Goal: Task Accomplishment & Management: Use online tool/utility

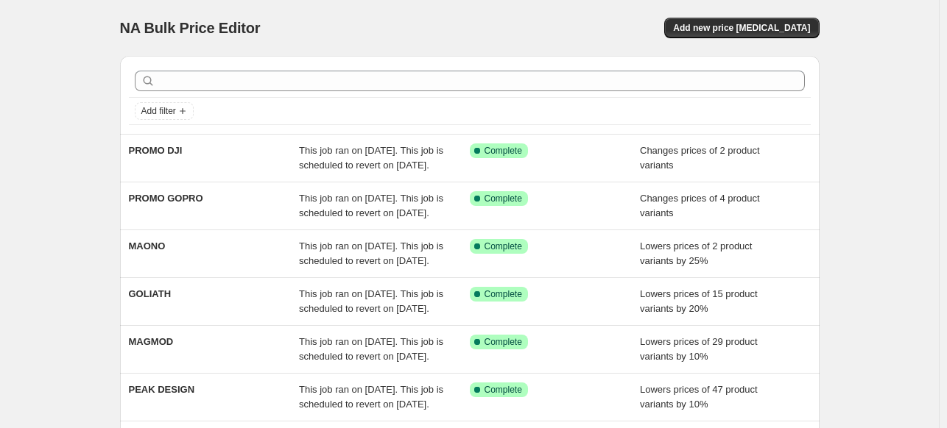
click at [458, 38] on div "NA Bulk Price Editor. This page is ready NA Bulk Price Editor Add new price [ME…" at bounding box center [469, 28] width 699 height 56
click at [782, 30] on span "Add new price [MEDICAL_DATA]" at bounding box center [741, 28] width 137 height 12
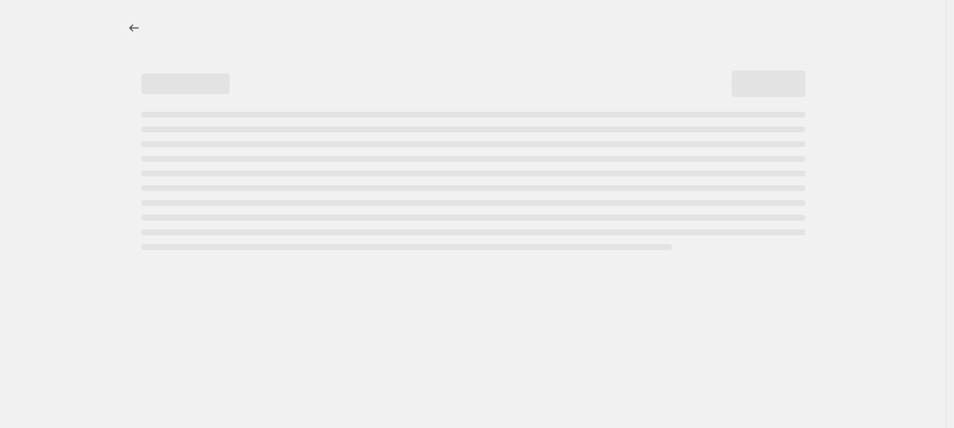
select select "percentage"
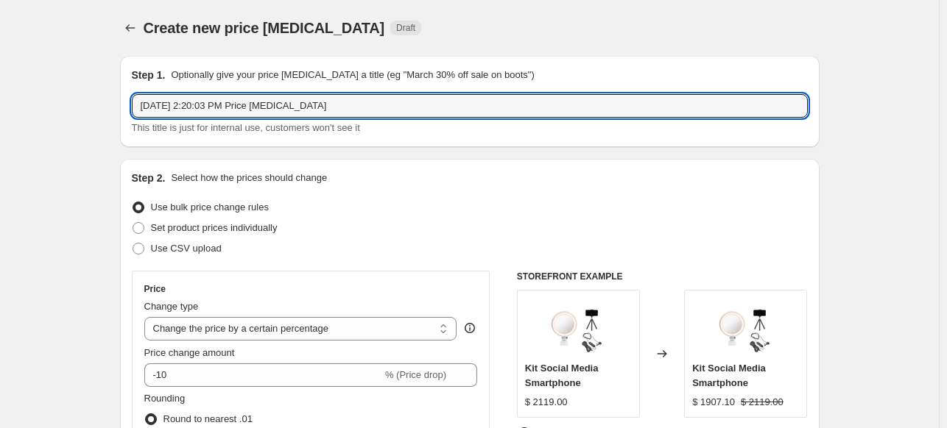
drag, startPoint x: 349, startPoint y: 115, endPoint x: 112, endPoint y: 113, distance: 237.0
type input "CANON SEPTIEMBRE"
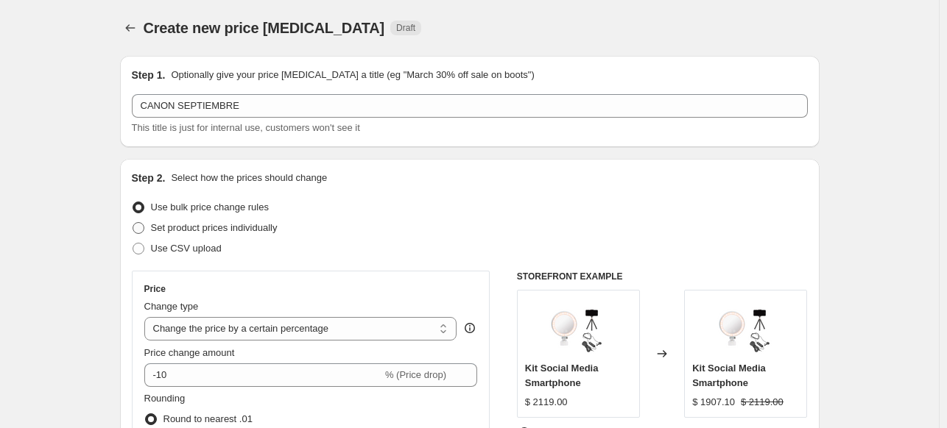
click at [242, 222] on span "Set product prices individually" at bounding box center [214, 227] width 127 height 11
click at [133, 222] on input "Set product prices individually" at bounding box center [132, 222] width 1 height 1
radio input "true"
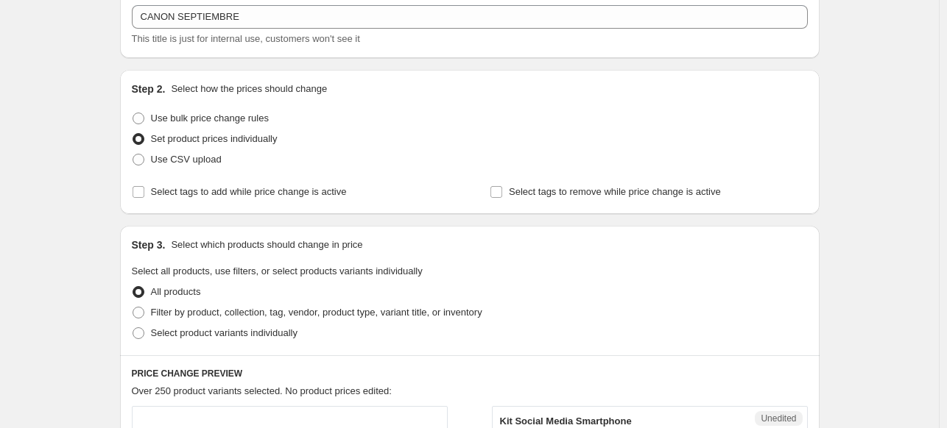
scroll to position [221, 0]
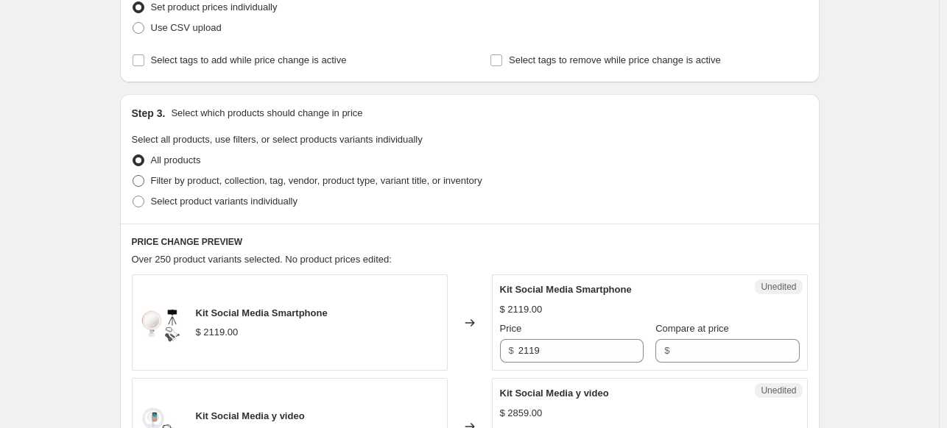
click at [376, 182] on span "Filter by product, collection, tag, vendor, product type, variant title, or inv…" at bounding box center [316, 180] width 331 height 11
click at [133, 176] on input "Filter by product, collection, tag, vendor, product type, variant title, or inv…" at bounding box center [132, 175] width 1 height 1
radio input "true"
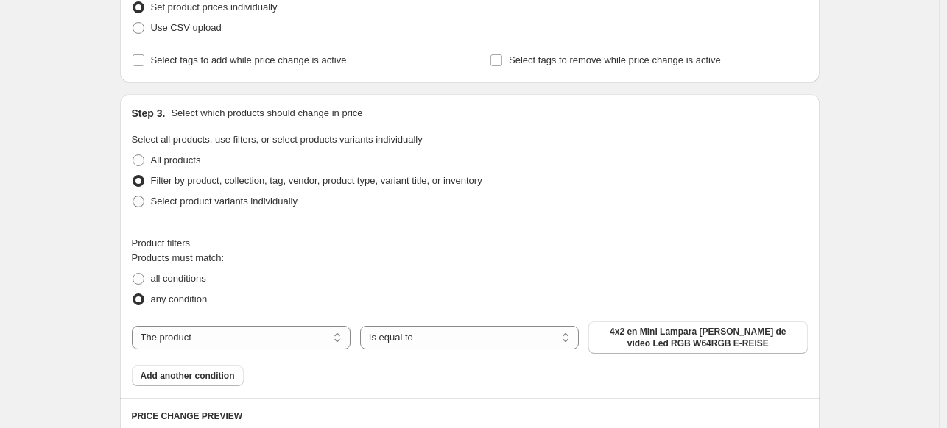
click at [285, 207] on span "Select product variants individually" at bounding box center [224, 201] width 146 height 11
click at [133, 197] on input "Select product variants individually" at bounding box center [132, 196] width 1 height 1
radio input "true"
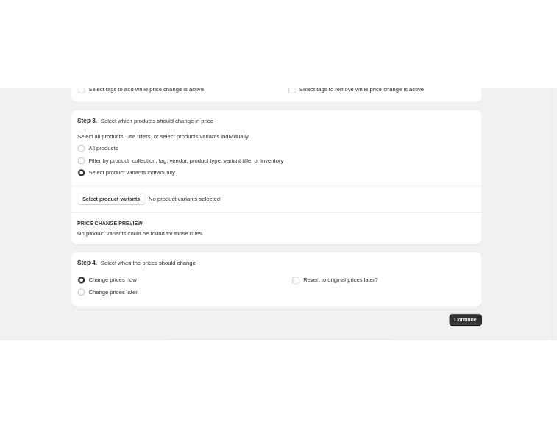
scroll to position [344, 0]
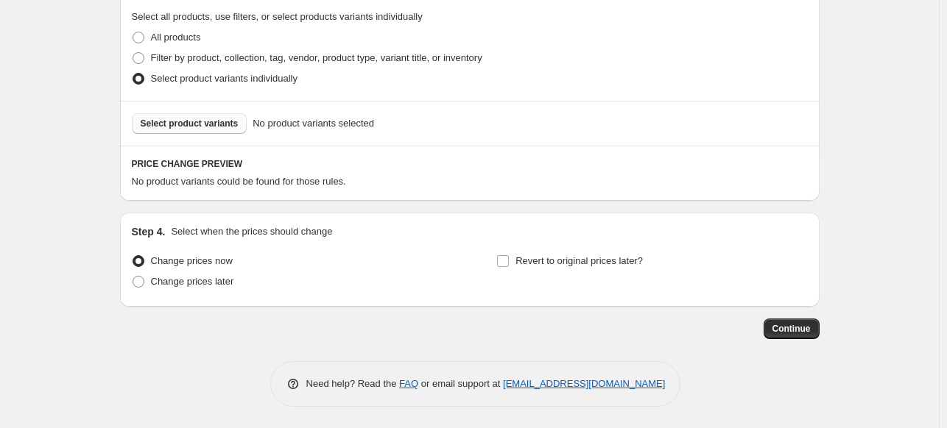
click at [228, 129] on span "Select product variants" at bounding box center [190, 124] width 98 height 12
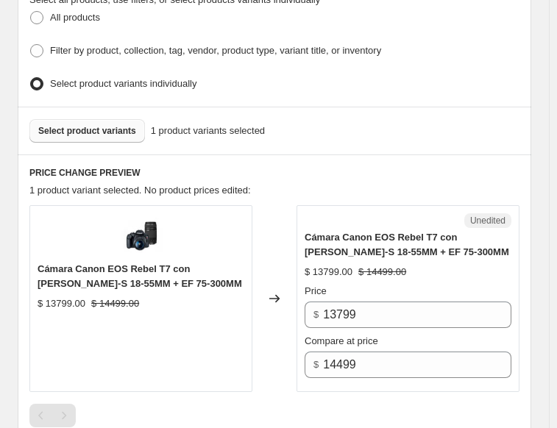
scroll to position [491, 0]
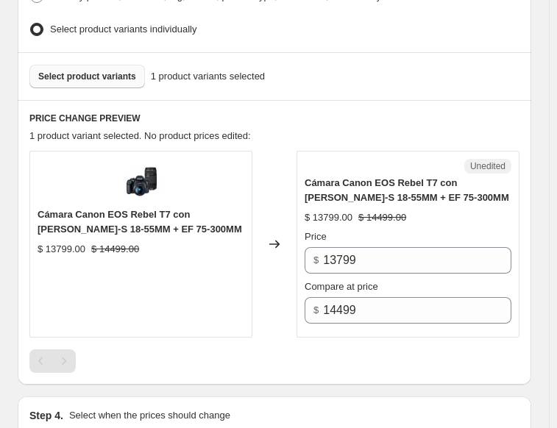
click at [94, 65] on button "Select product variants" at bounding box center [87, 77] width 116 height 24
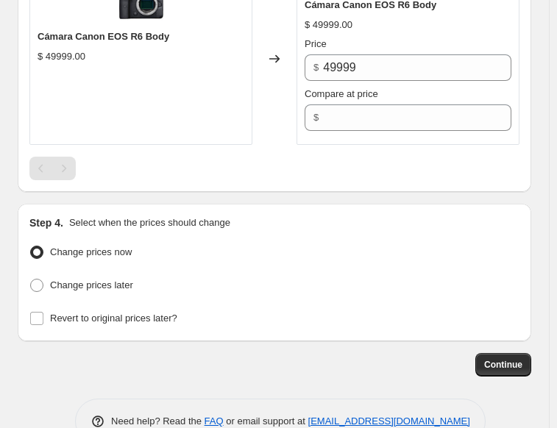
scroll to position [818, 0]
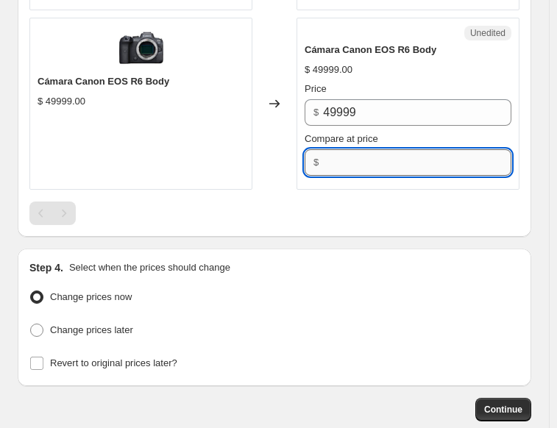
click at [357, 164] on input "Compare at price" at bounding box center [417, 162] width 188 height 26
type input "49999"
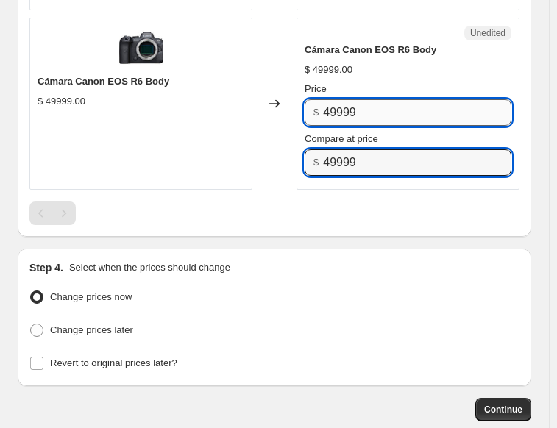
click at [339, 100] on input "49999" at bounding box center [417, 112] width 188 height 26
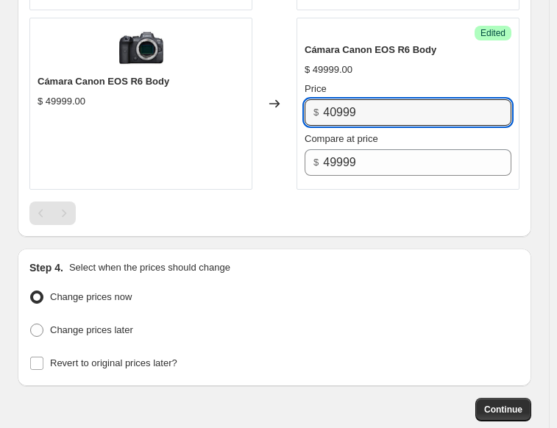
type input "40999"
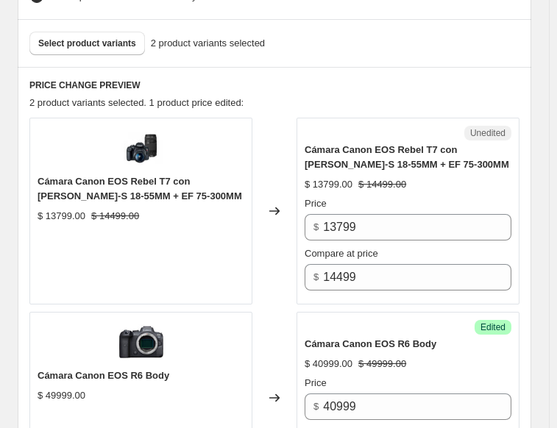
scroll to position [450, 0]
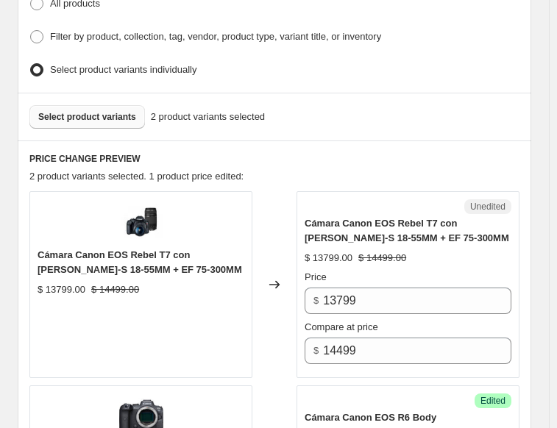
click at [99, 113] on span "Select product variants" at bounding box center [87, 117] width 98 height 12
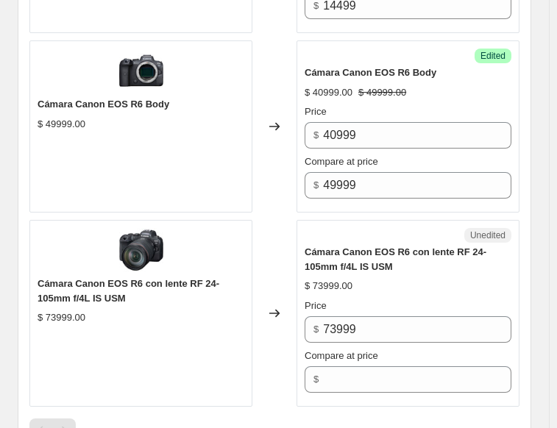
scroll to position [818, 0]
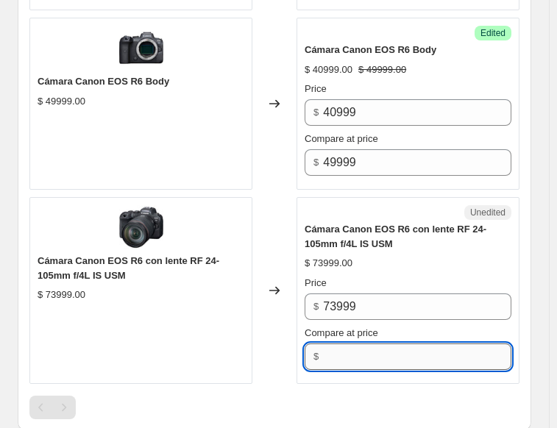
click at [343, 353] on input "Compare at price" at bounding box center [417, 357] width 188 height 26
type input "73999"
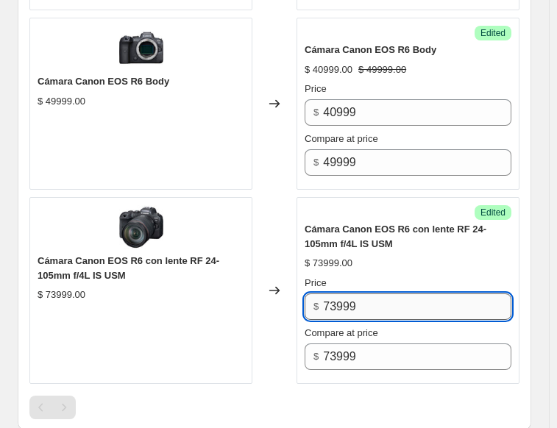
click at [368, 297] on input "73999" at bounding box center [417, 307] width 188 height 26
type input "56999"
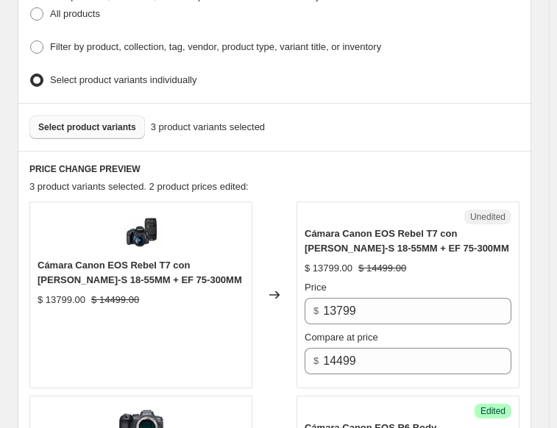
scroll to position [377, 0]
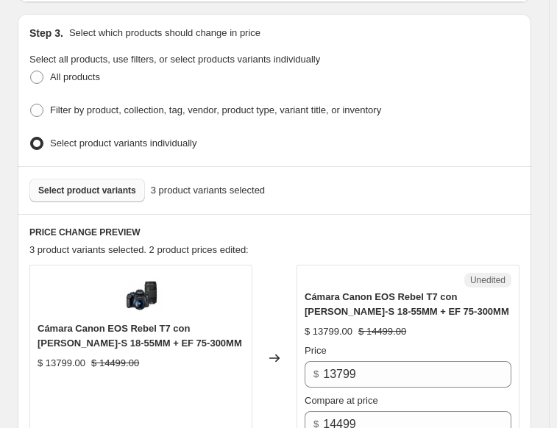
click at [115, 185] on span "Select product variants" at bounding box center [87, 191] width 98 height 12
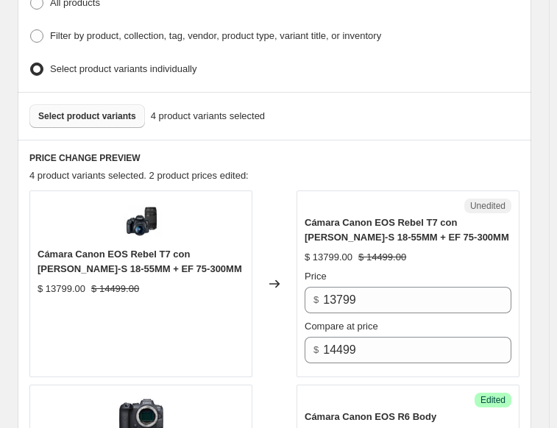
scroll to position [450, 0]
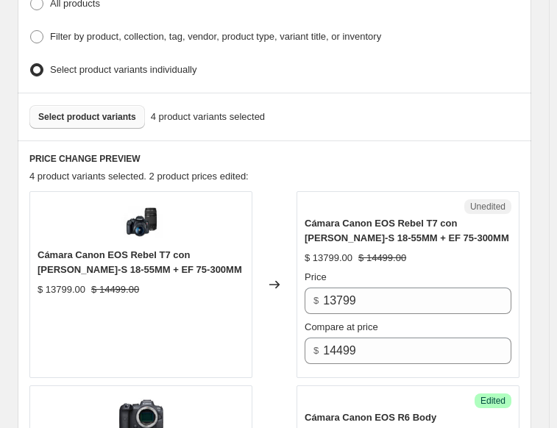
click at [85, 111] on span "Select product variants" at bounding box center [87, 117] width 98 height 12
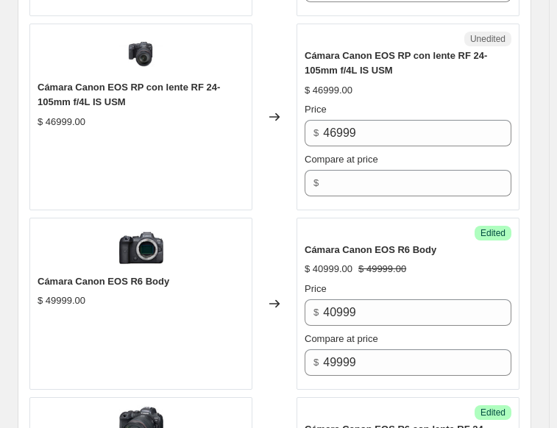
scroll to position [818, 0]
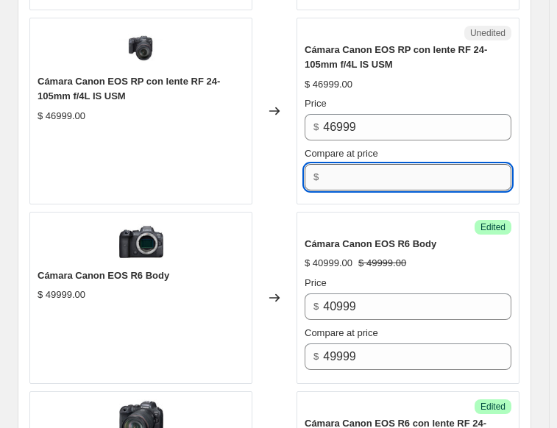
click at [350, 164] on input "Compare at price" at bounding box center [417, 177] width 188 height 26
type input "46999"
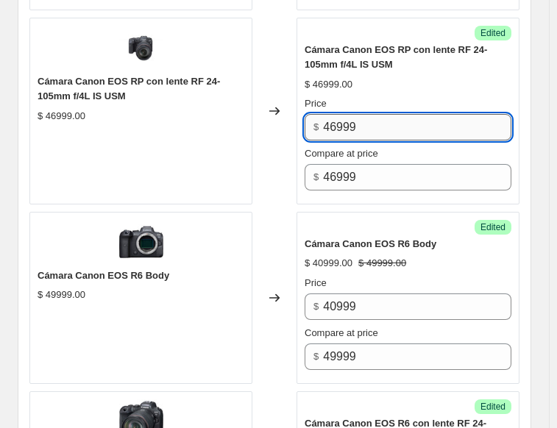
click at [339, 120] on input "46999" at bounding box center [417, 127] width 188 height 26
type input "42999"
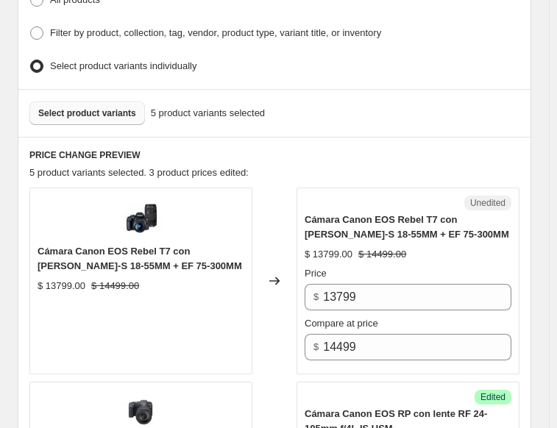
scroll to position [450, 0]
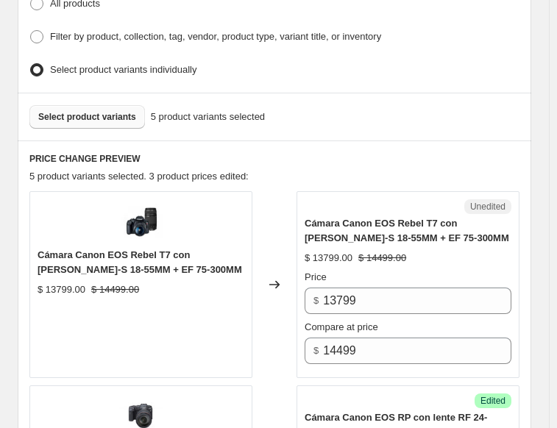
click at [77, 111] on span "Select product variants" at bounding box center [87, 117] width 98 height 12
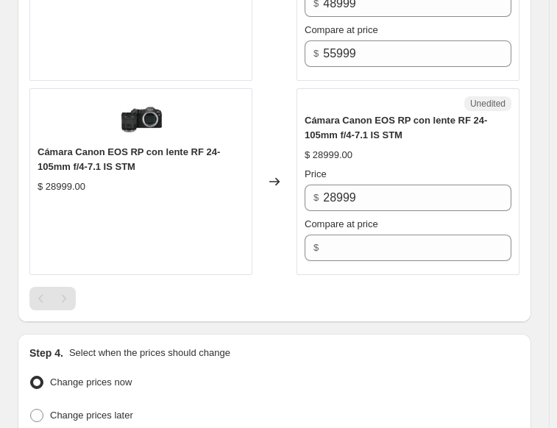
scroll to position [1554, 0]
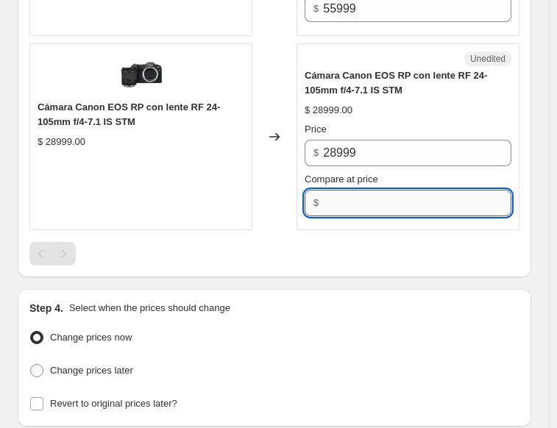
click at [344, 198] on input "Compare at price" at bounding box center [417, 203] width 188 height 26
type input "28999"
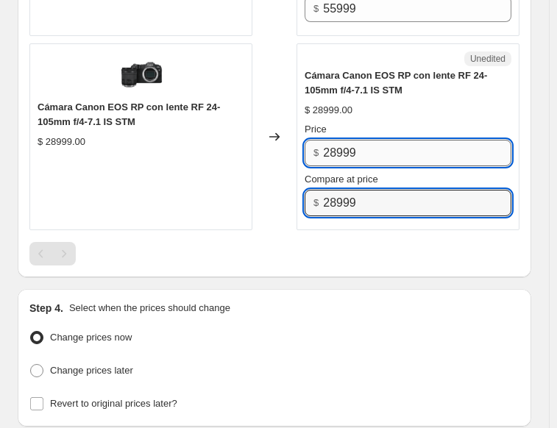
click at [339, 142] on input "28999" at bounding box center [417, 153] width 188 height 26
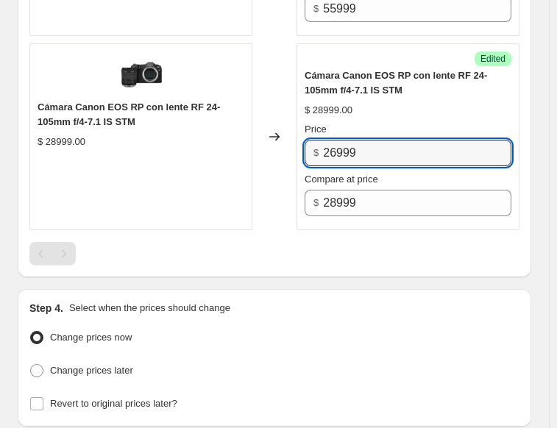
type input "26999"
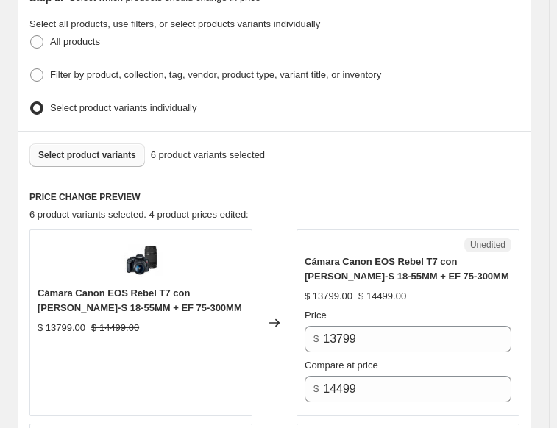
scroll to position [377, 0]
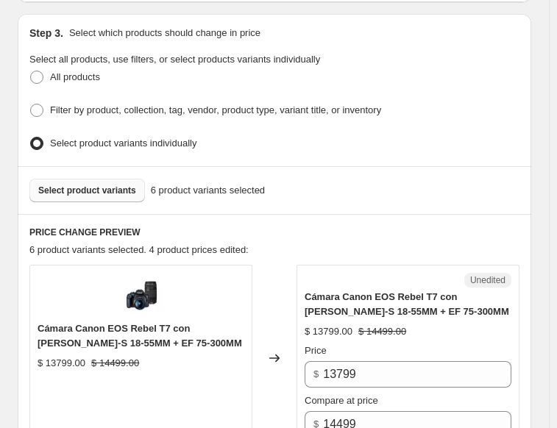
click at [54, 194] on button "Select product variants" at bounding box center [87, 191] width 116 height 24
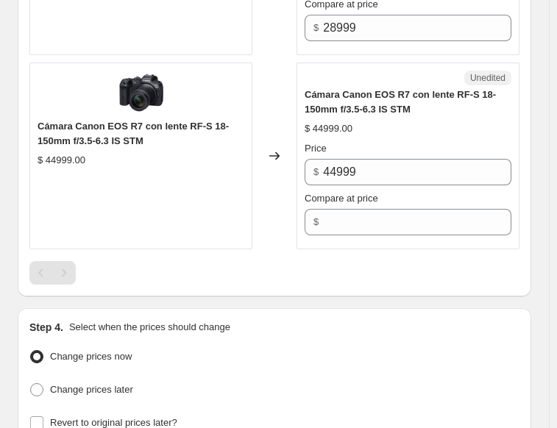
scroll to position [1775, 0]
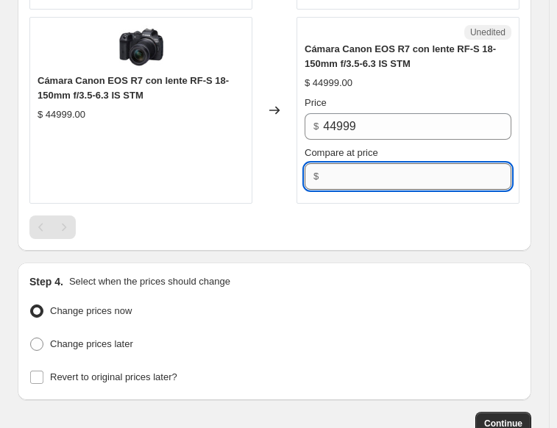
click at [362, 174] on input "Compare at price" at bounding box center [417, 176] width 188 height 26
type input "44999"
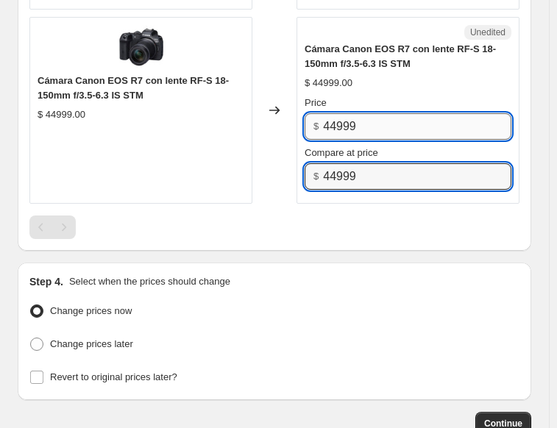
click at [340, 120] on input "44999" at bounding box center [417, 126] width 188 height 26
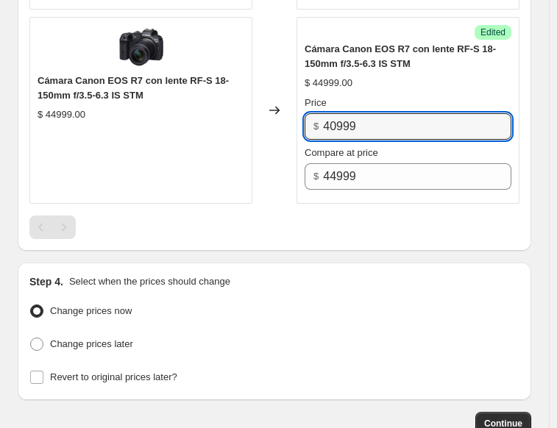
type input "40999"
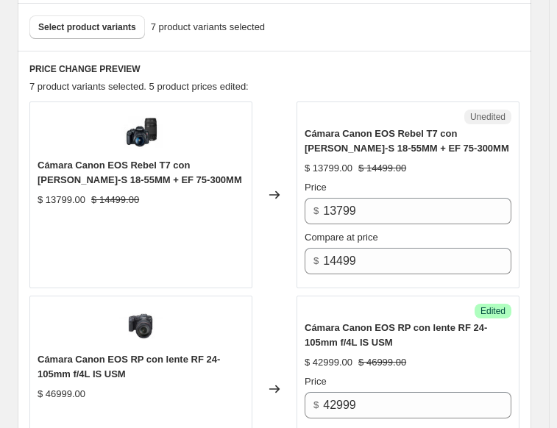
scroll to position [377, 0]
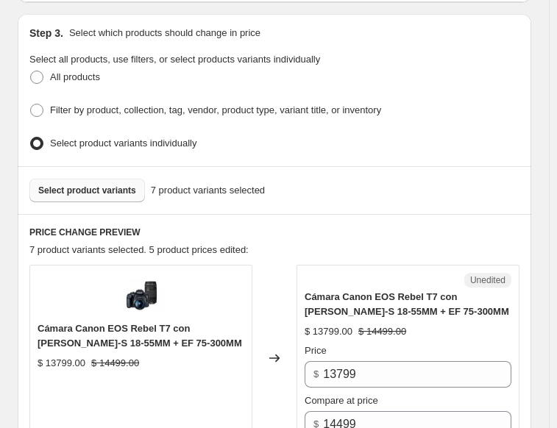
click at [50, 185] on span "Select product variants" at bounding box center [87, 191] width 98 height 12
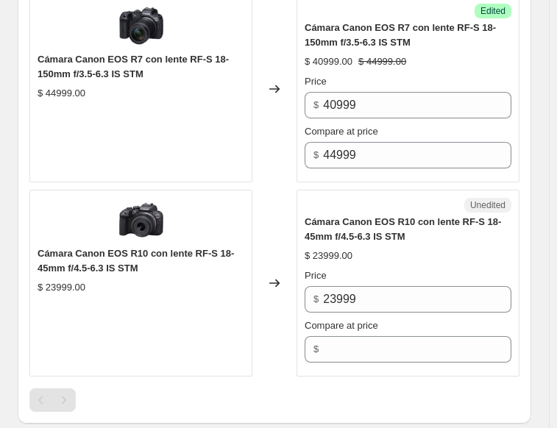
scroll to position [1923, 0]
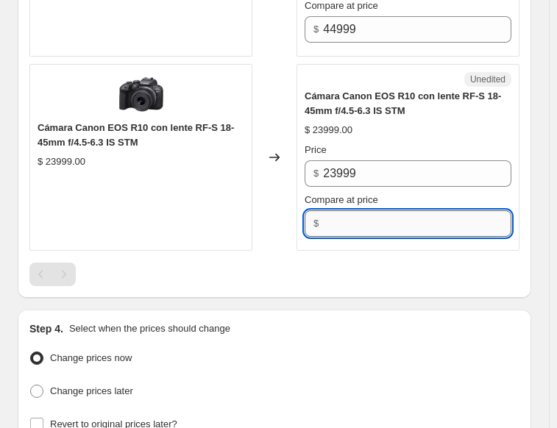
click at [357, 217] on input "Compare at price" at bounding box center [417, 224] width 188 height 26
type input "23999"
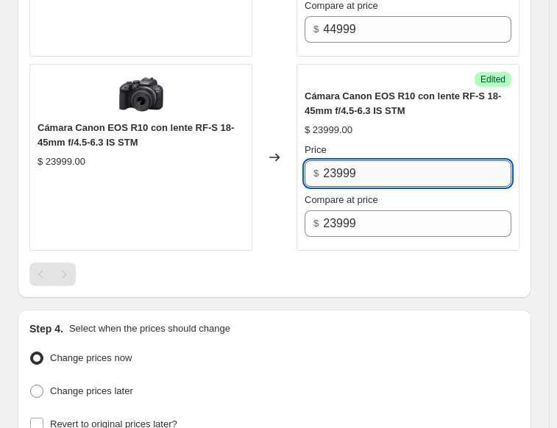
click at [339, 160] on input "23999" at bounding box center [417, 173] width 188 height 26
type input "21999"
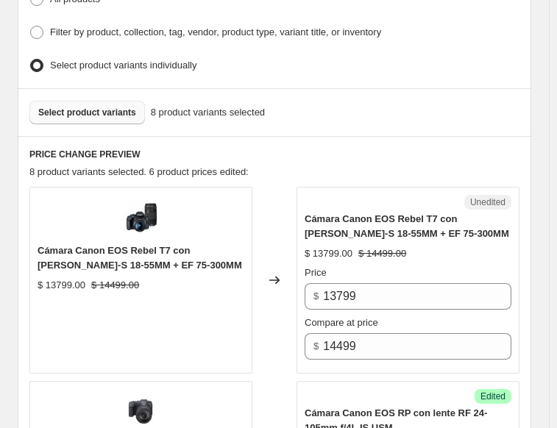
scroll to position [450, 0]
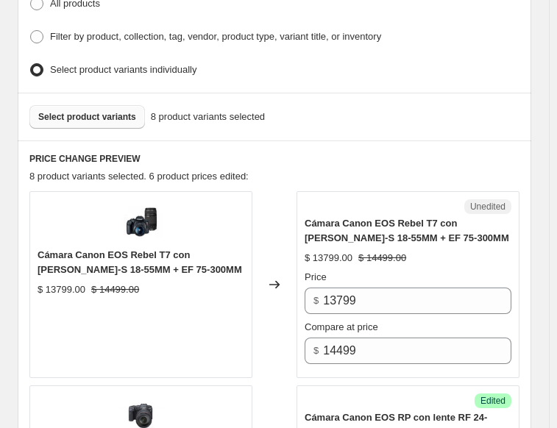
click at [91, 114] on span "Select product variants" at bounding box center [87, 117] width 98 height 12
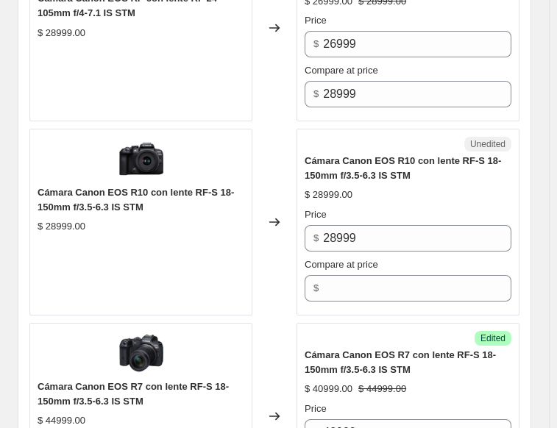
scroll to position [1702, 0]
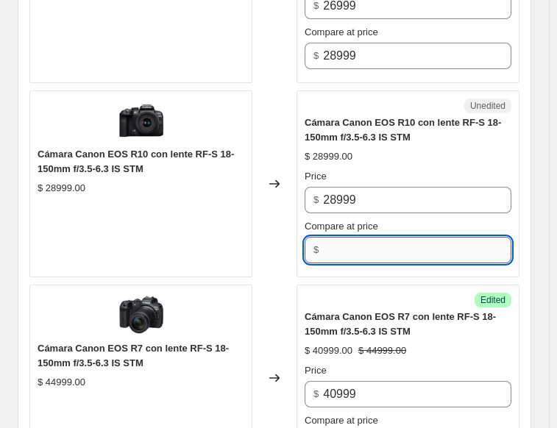
click at [381, 237] on input "Compare at price" at bounding box center [417, 250] width 188 height 26
type input "28999"
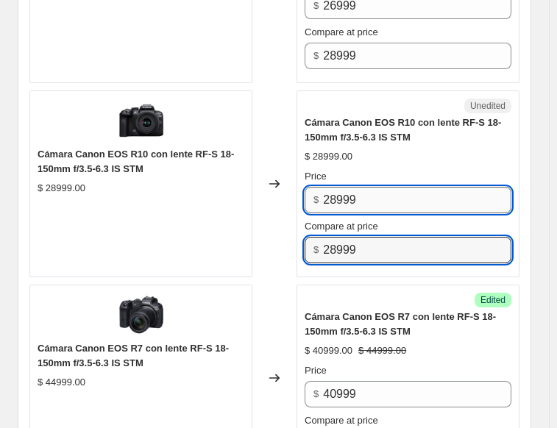
click at [340, 190] on input "28999" at bounding box center [417, 200] width 188 height 26
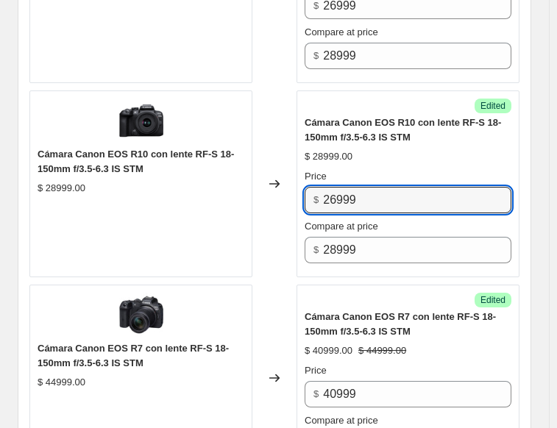
type input "26999"
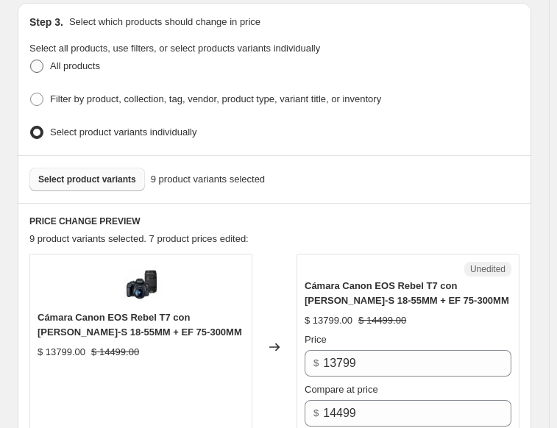
scroll to position [230, 0]
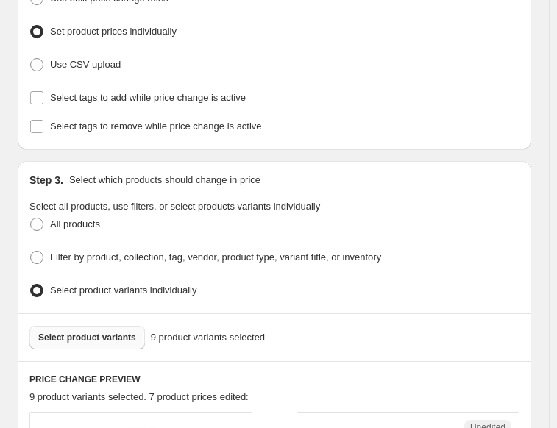
click at [42, 326] on button "Select product variants" at bounding box center [87, 338] width 116 height 24
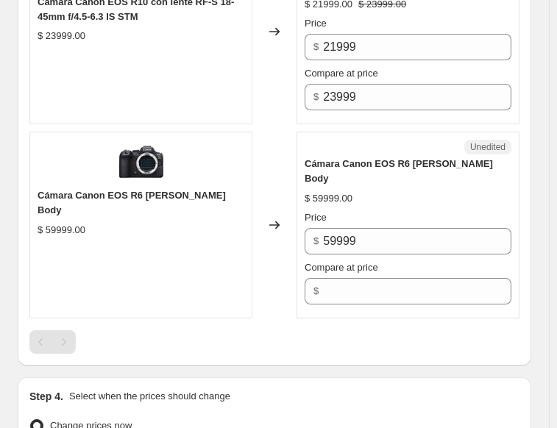
scroll to position [2364, 0]
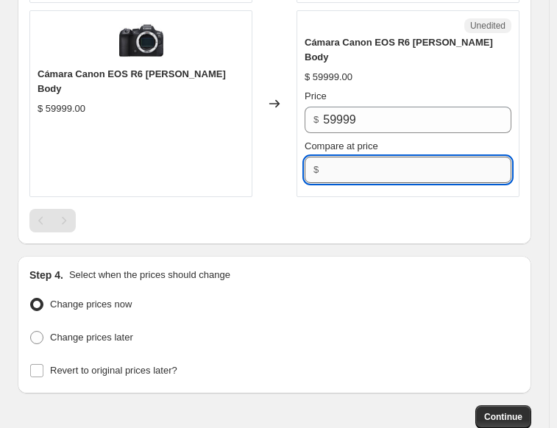
click at [348, 157] on input "Compare at price" at bounding box center [417, 170] width 188 height 26
type input "59999"
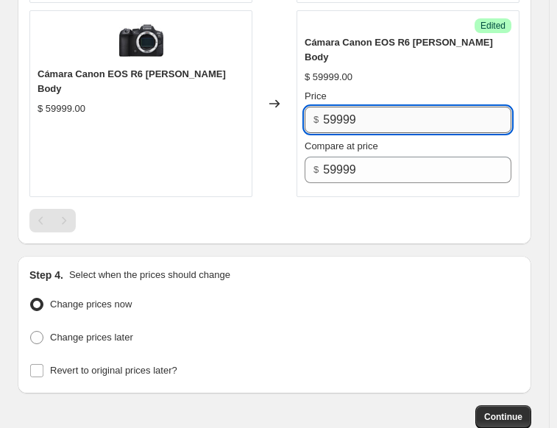
click at [341, 107] on input "59999" at bounding box center [417, 120] width 188 height 26
type input "41999"
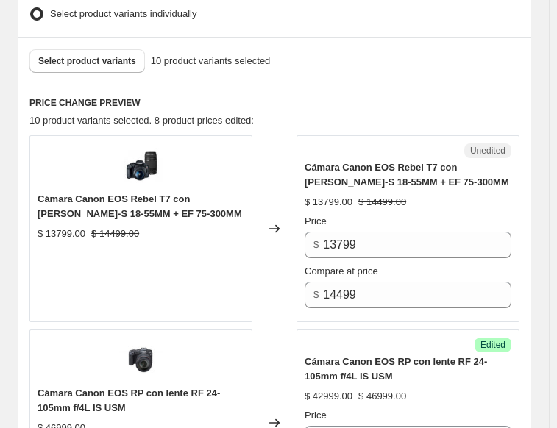
scroll to position [450, 0]
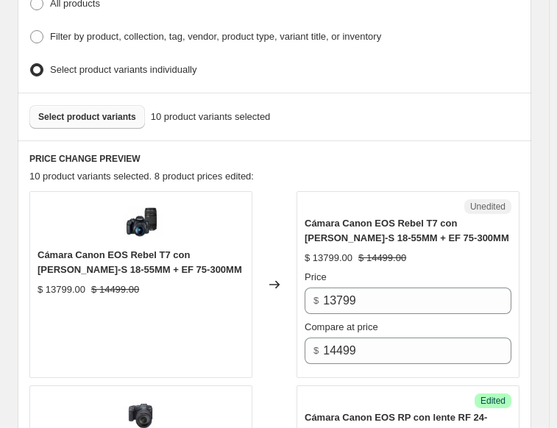
click at [75, 116] on span "Select product variants" at bounding box center [87, 117] width 98 height 12
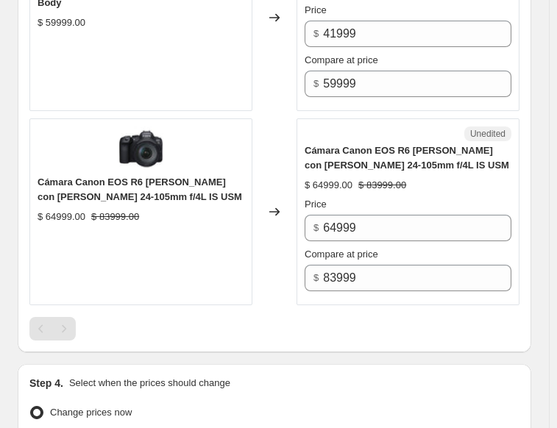
scroll to position [2511, 0]
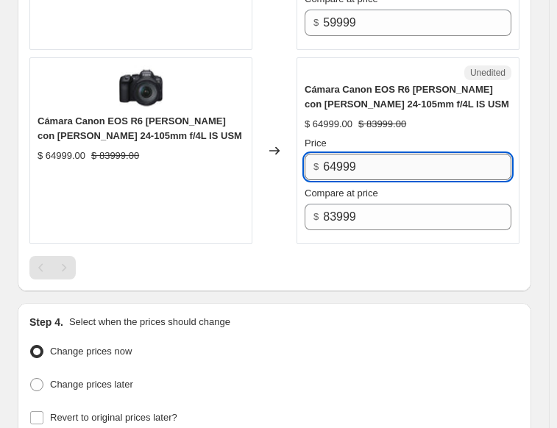
click at [344, 154] on input "64999" at bounding box center [417, 167] width 188 height 26
click at [337, 154] on input "64999" at bounding box center [417, 167] width 188 height 26
type input "61999"
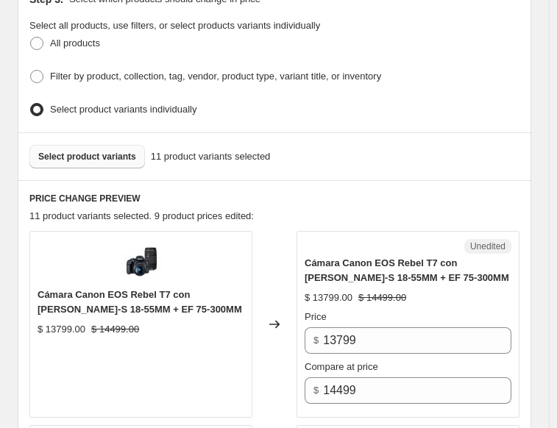
scroll to position [377, 0]
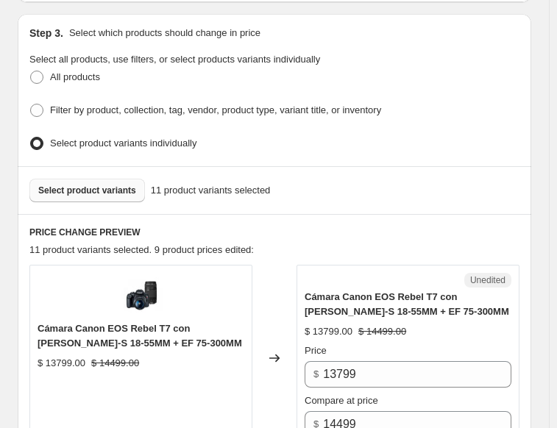
click at [57, 191] on button "Select product variants" at bounding box center [87, 191] width 116 height 24
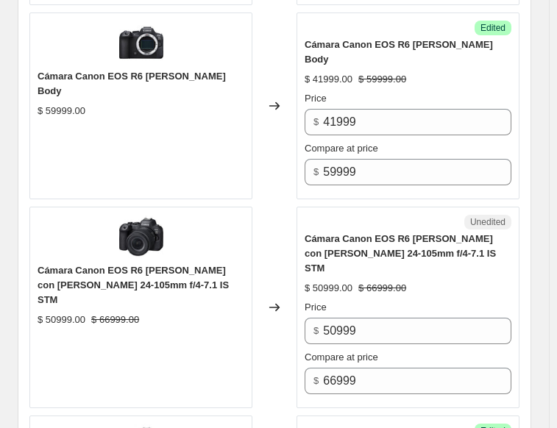
scroll to position [2364, 0]
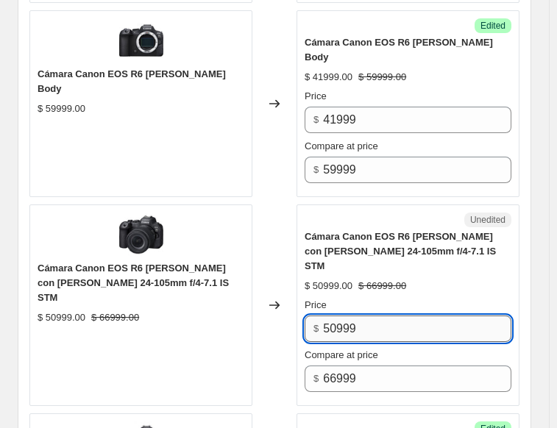
click at [339, 316] on input "50999" at bounding box center [417, 329] width 188 height 26
type input "47999"
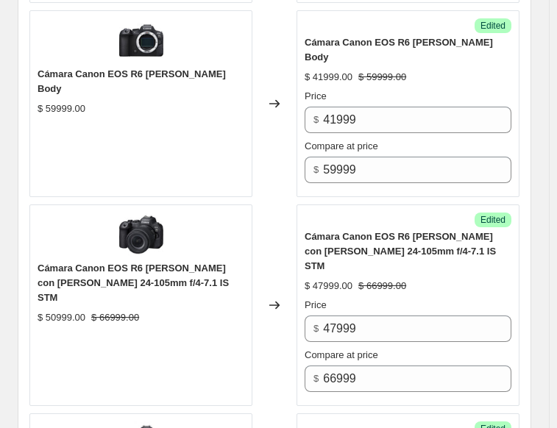
click at [273, 345] on div "Changed to" at bounding box center [274, 306] width 44 height 202
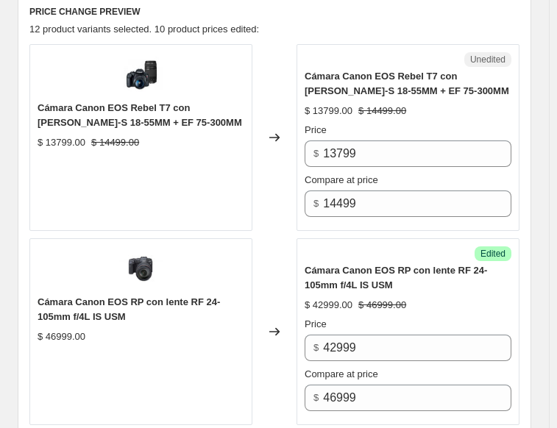
scroll to position [303, 0]
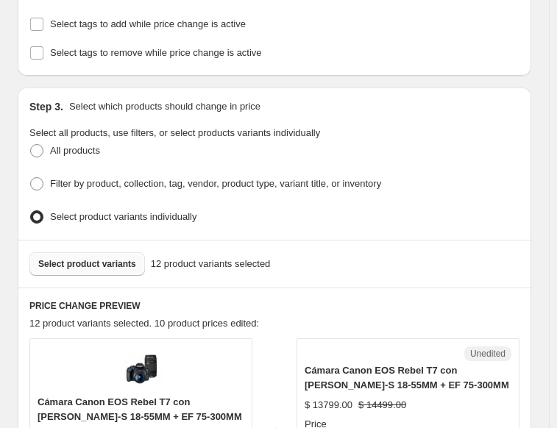
click at [80, 258] on span "Select product variants" at bounding box center [87, 264] width 98 height 12
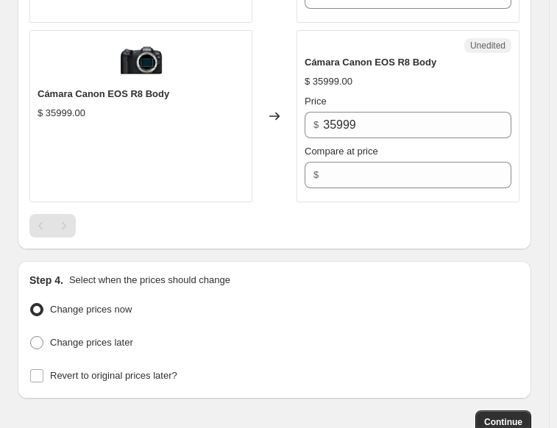
scroll to position [2953, 0]
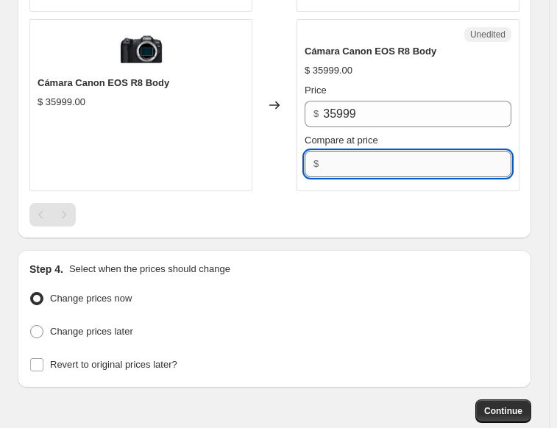
click at [350, 151] on input "Compare at price" at bounding box center [417, 164] width 188 height 26
type input "35999"
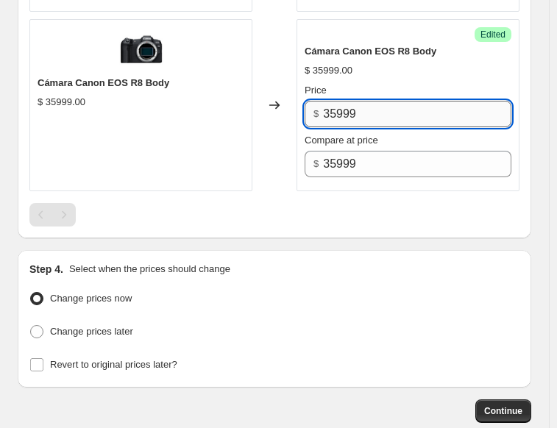
click at [339, 101] on input "35999" at bounding box center [417, 114] width 188 height 26
type input "31999"
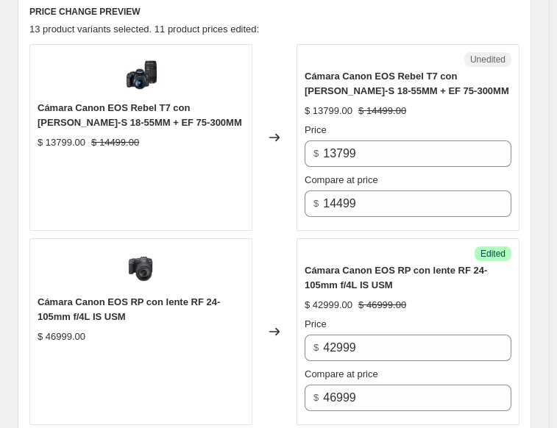
scroll to position [377, 0]
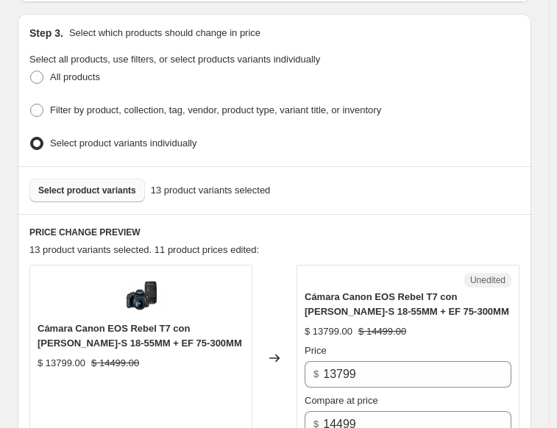
click at [90, 188] on span "Select product variants" at bounding box center [87, 191] width 98 height 12
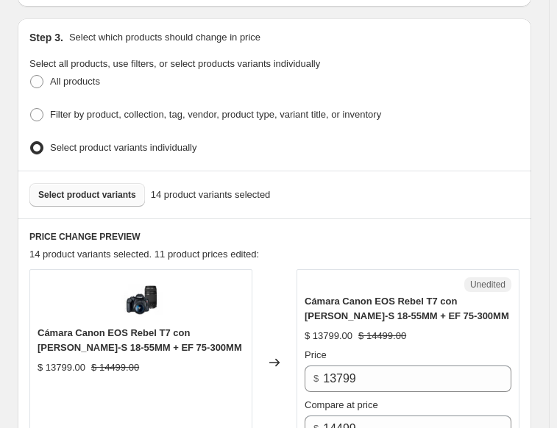
scroll to position [303, 0]
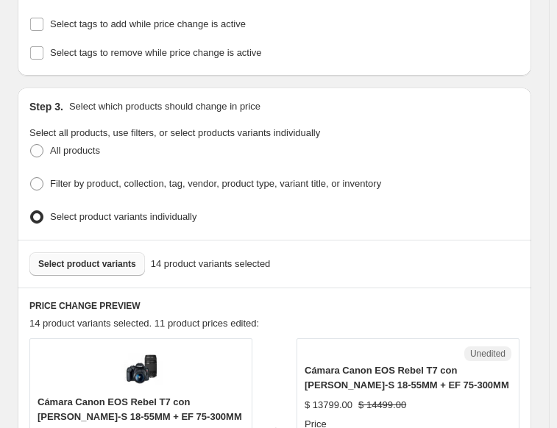
click at [76, 258] on span "Select product variants" at bounding box center [87, 264] width 98 height 12
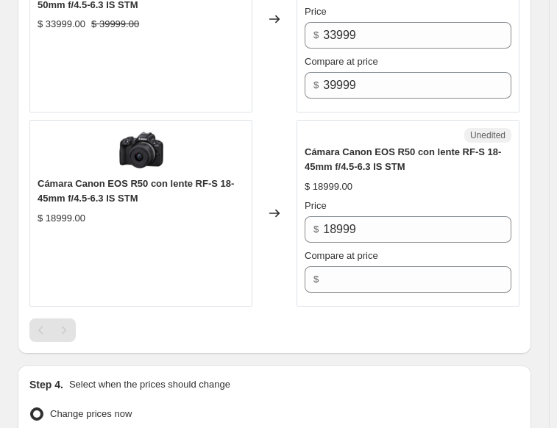
scroll to position [3247, 0]
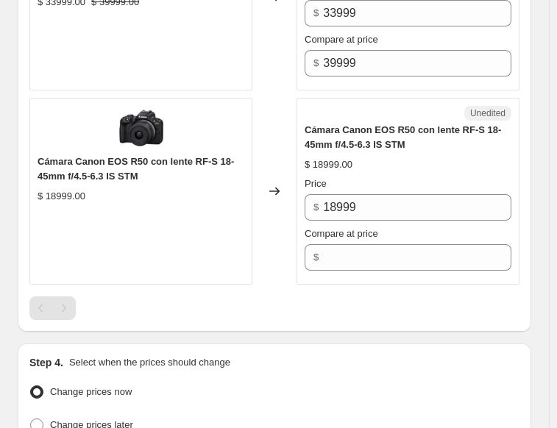
click at [344, 231] on div "Unedited Cámara Canon EOS R50 con lente RF-S 18-45mm f/4.5-6.3 IS STM $ 18999.0…" at bounding box center [408, 191] width 223 height 187
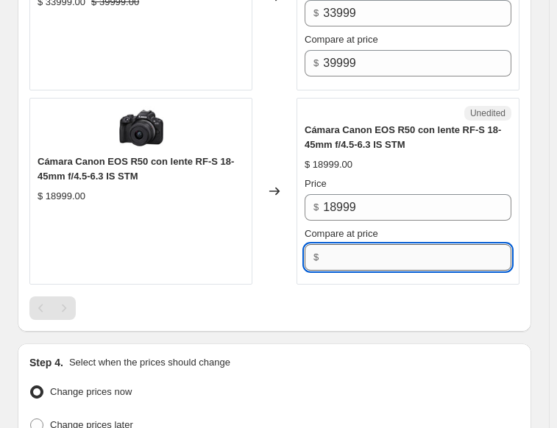
click at [344, 244] on input "Compare at price" at bounding box center [417, 257] width 188 height 26
type input "18999"
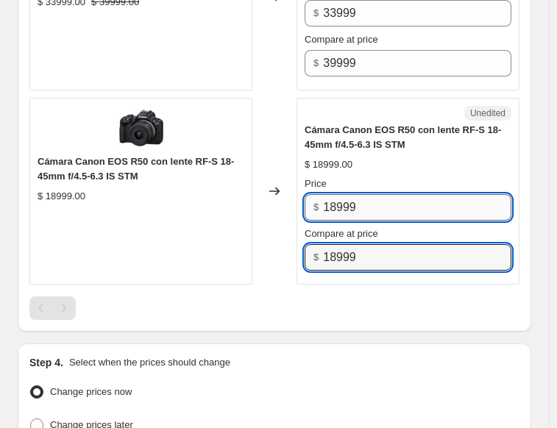
click at [338, 194] on input "18999" at bounding box center [417, 207] width 188 height 26
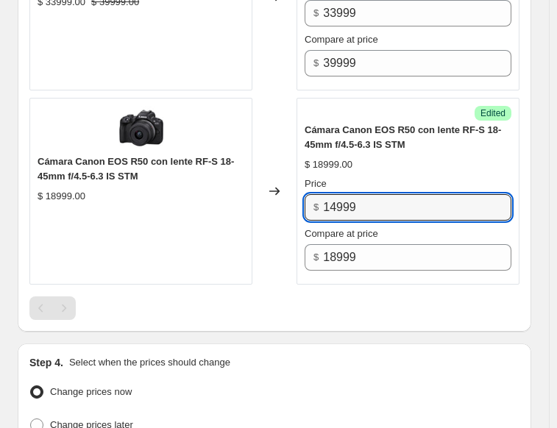
type input "14999"
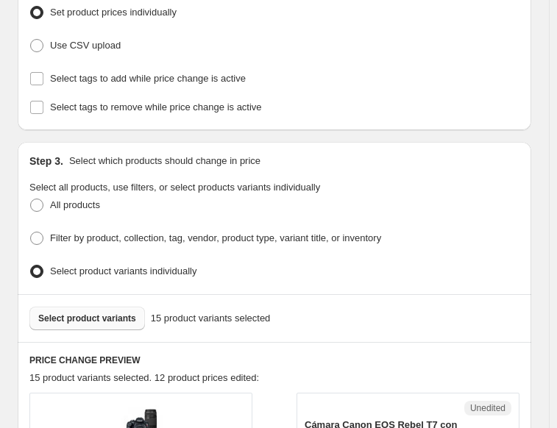
scroll to position [450, 0]
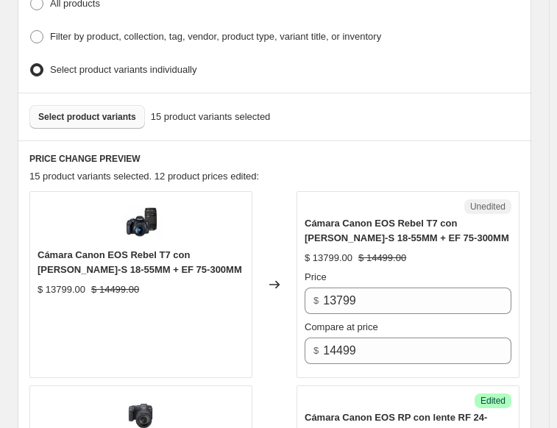
click at [79, 117] on button "Select product variants" at bounding box center [87, 117] width 116 height 24
click at [66, 111] on span "Select product variants" at bounding box center [87, 117] width 98 height 12
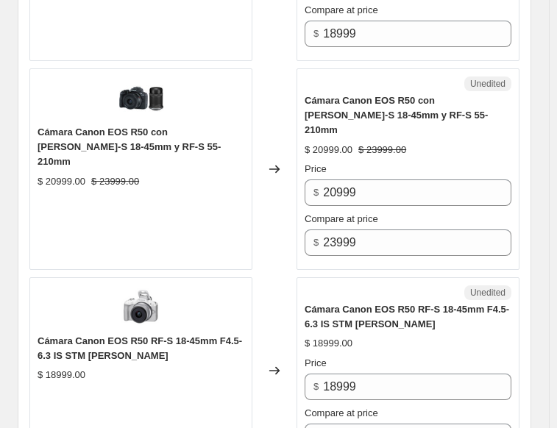
scroll to position [3468, 0]
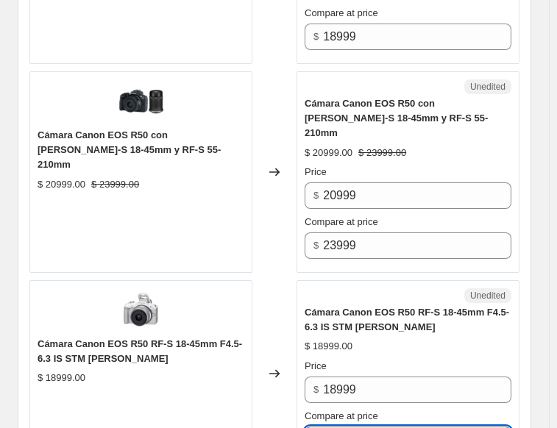
type input "18999"
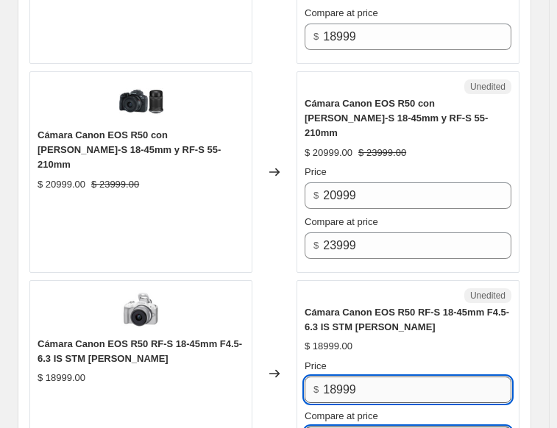
click at [336, 377] on input "18999" at bounding box center [417, 390] width 188 height 26
type input "13999"
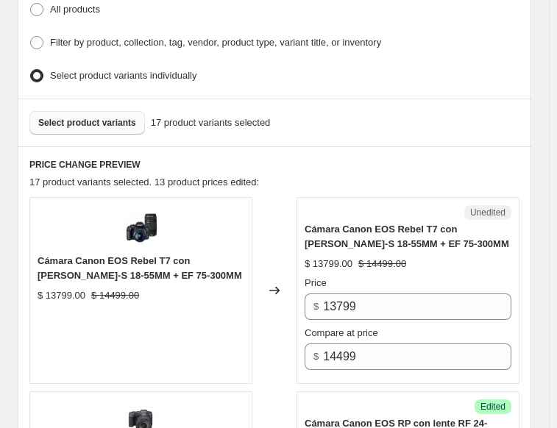
scroll to position [352, 0]
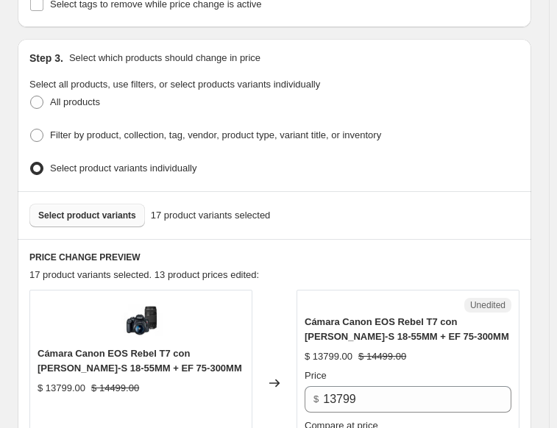
click at [96, 210] on span "Select product variants" at bounding box center [87, 216] width 98 height 12
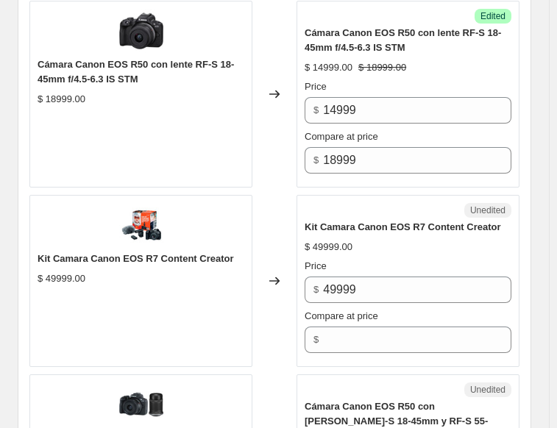
scroll to position [3370, 0]
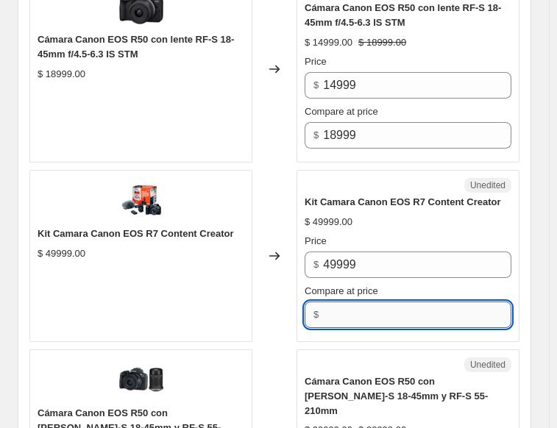
click at [350, 302] on input "Compare at price" at bounding box center [417, 315] width 188 height 26
type input "49999"
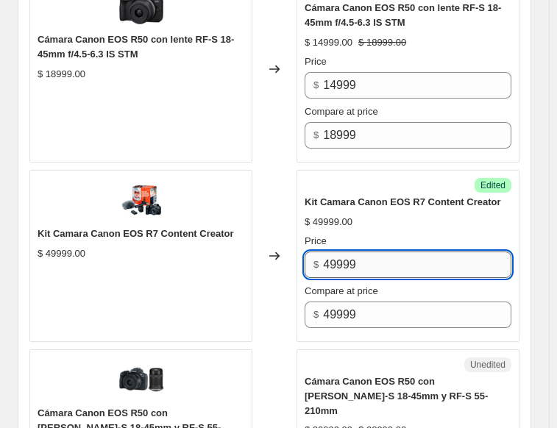
click at [338, 252] on input "49999" at bounding box center [417, 265] width 188 height 26
type input "46999"
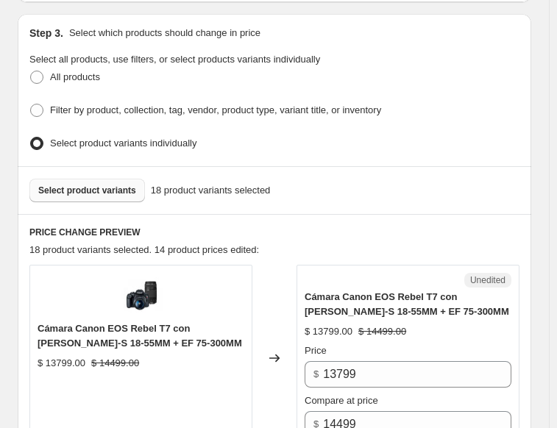
scroll to position [352, 0]
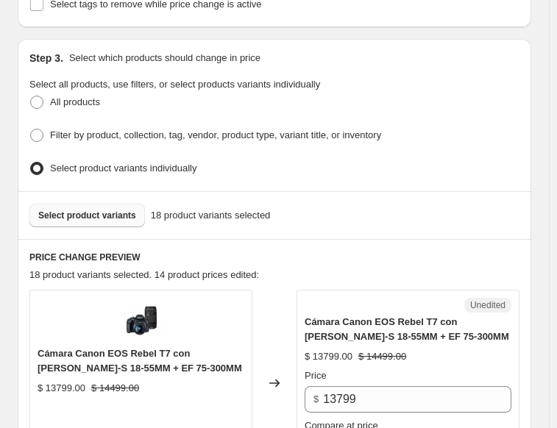
click at [100, 204] on button "Select product variants" at bounding box center [87, 216] width 116 height 24
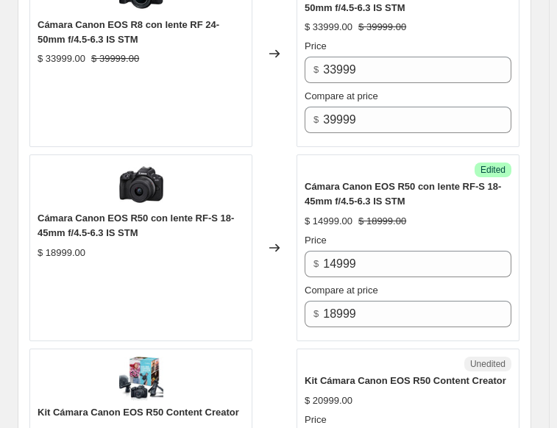
scroll to position [3370, 0]
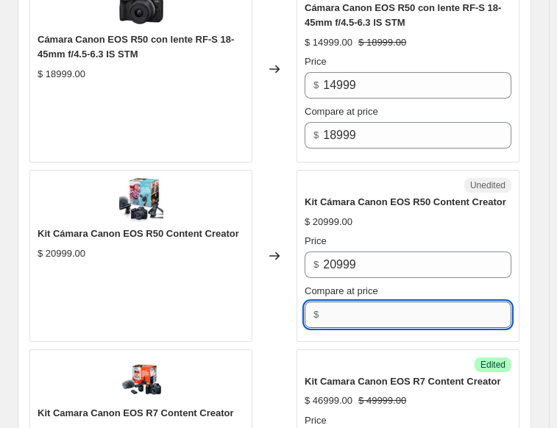
click at [369, 302] on input "Compare at price" at bounding box center [417, 315] width 188 height 26
type input "20999"
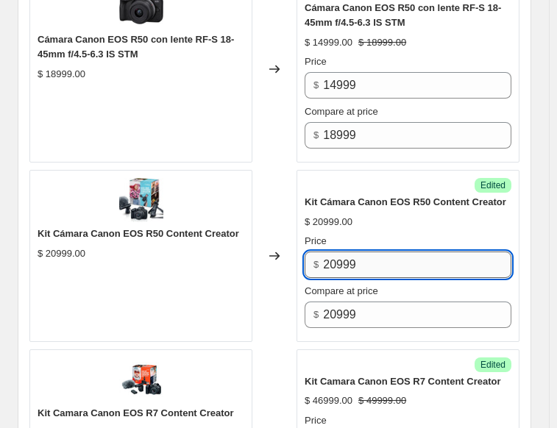
click at [339, 252] on input "20999" at bounding box center [417, 265] width 188 height 26
type input "18999"
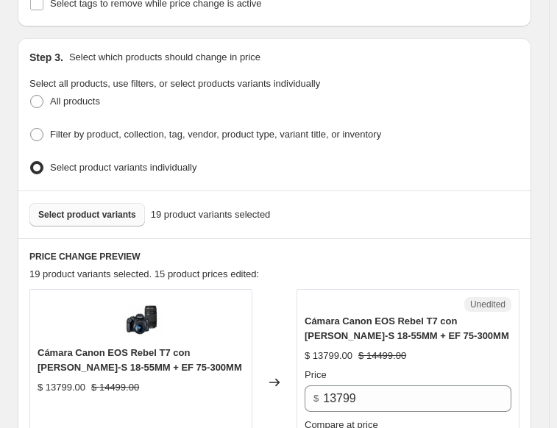
scroll to position [352, 0]
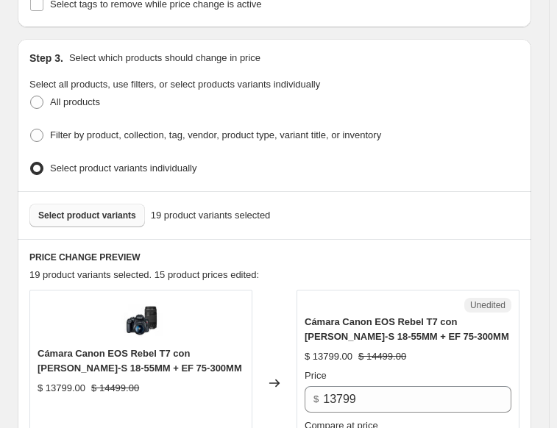
click at [97, 210] on span "Select product variants" at bounding box center [87, 216] width 98 height 12
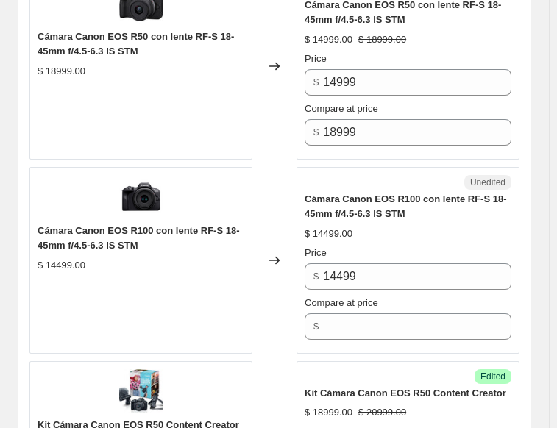
scroll to position [3370, 0]
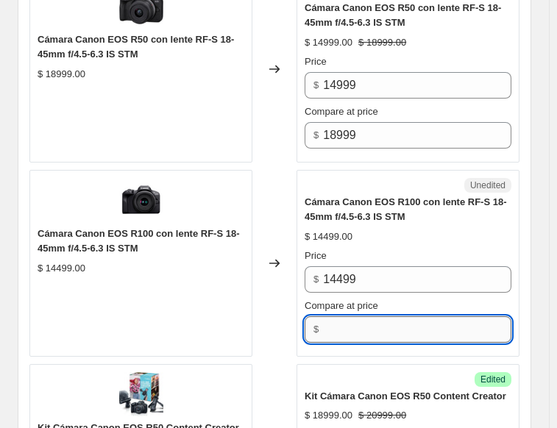
click at [356, 316] on input "Compare at price" at bounding box center [417, 329] width 188 height 26
type input "14499"
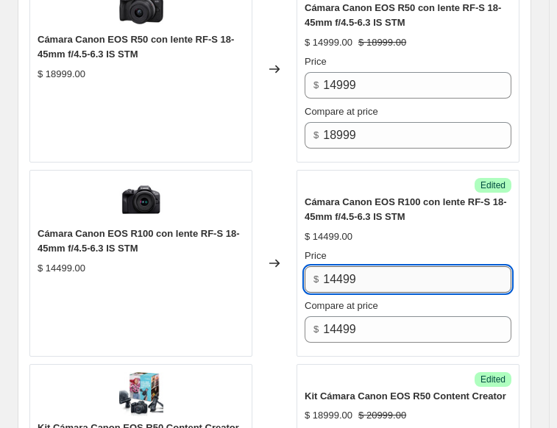
click at [338, 266] on input "14499" at bounding box center [417, 279] width 188 height 26
type input "13499"
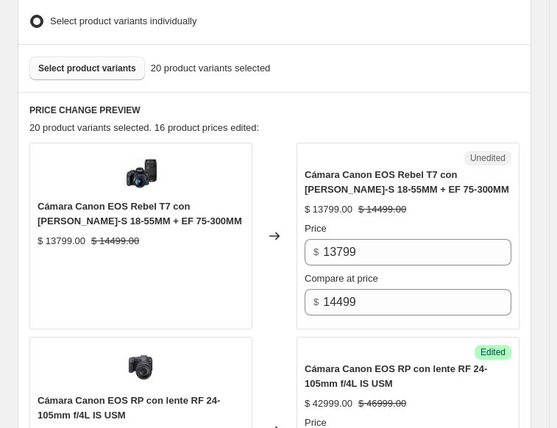
scroll to position [278, 0]
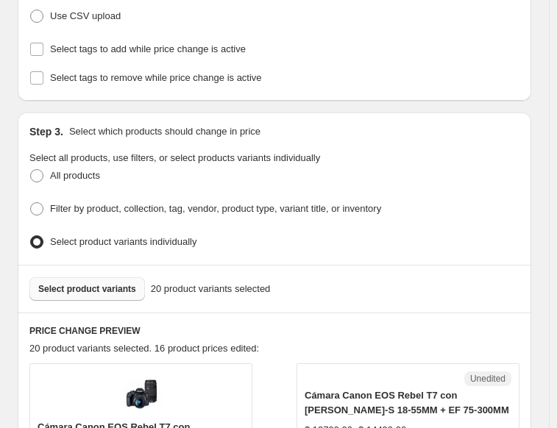
click at [91, 283] on span "Select product variants" at bounding box center [87, 289] width 98 height 12
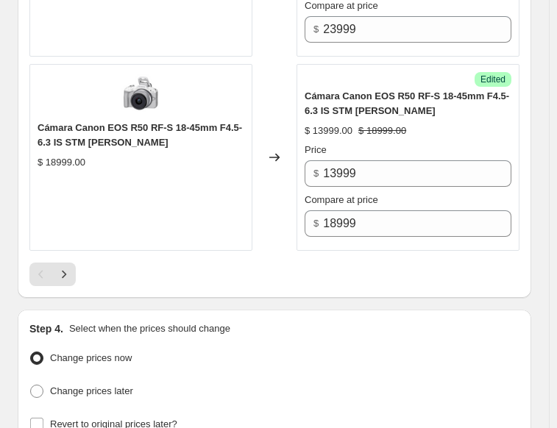
scroll to position [4253, 0]
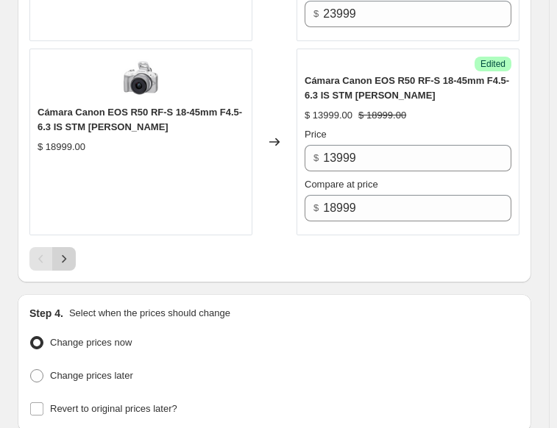
click at [71, 247] on button "Next" at bounding box center [64, 259] width 24 height 24
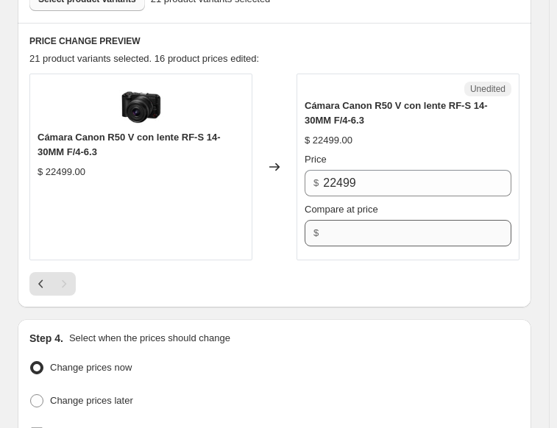
scroll to position [565, 0]
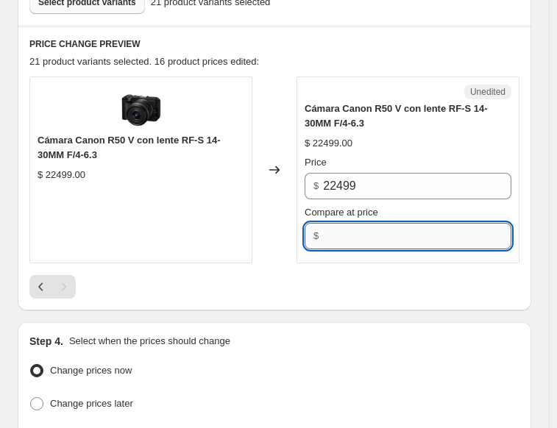
click at [344, 229] on input "Compare at price" at bounding box center [417, 236] width 188 height 26
type input "22499"
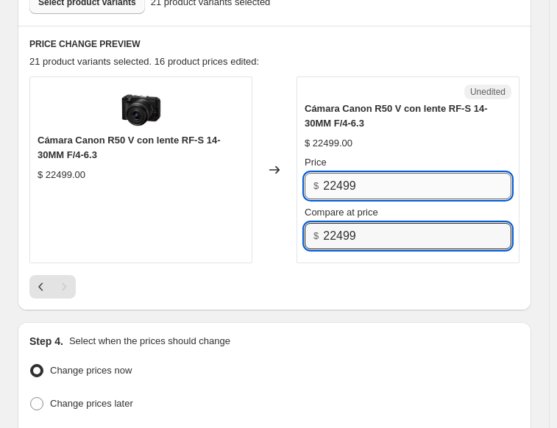
click at [361, 173] on input "22499" at bounding box center [417, 186] width 188 height 26
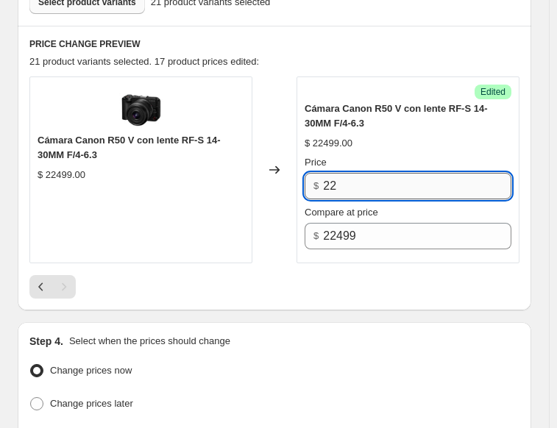
type input "2"
type input "20999"
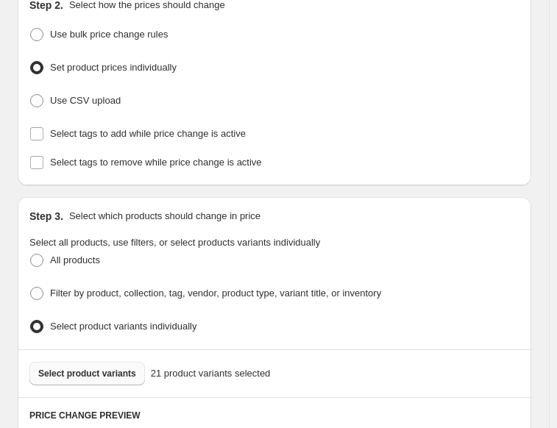
scroll to position [368, 0]
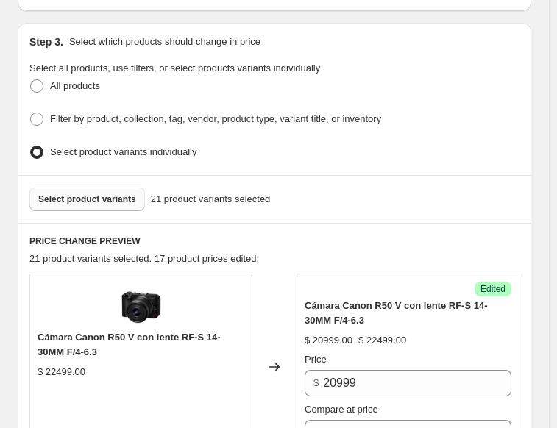
click at [109, 195] on span "Select product variants" at bounding box center [87, 200] width 98 height 12
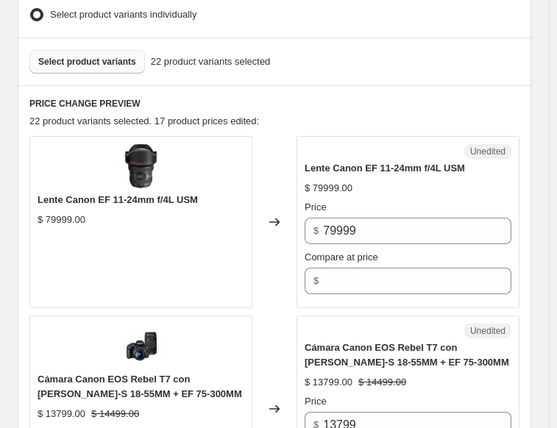
scroll to position [515, 0]
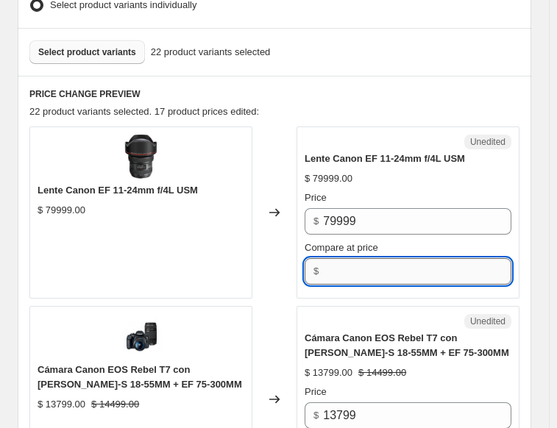
click at [353, 258] on input "Compare at price" at bounding box center [417, 271] width 188 height 26
type input "8"
type input "79999"
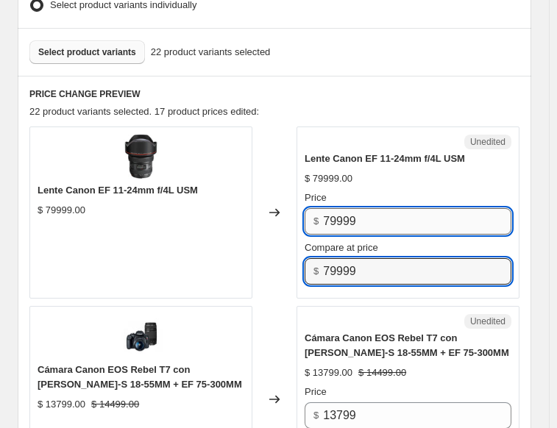
click at [332, 215] on input "79999" at bounding box center [417, 221] width 188 height 26
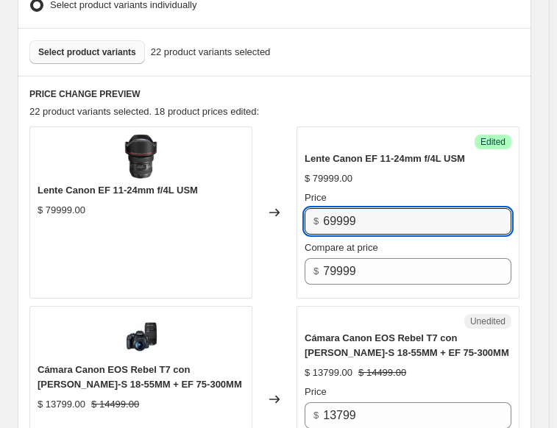
type input "69999"
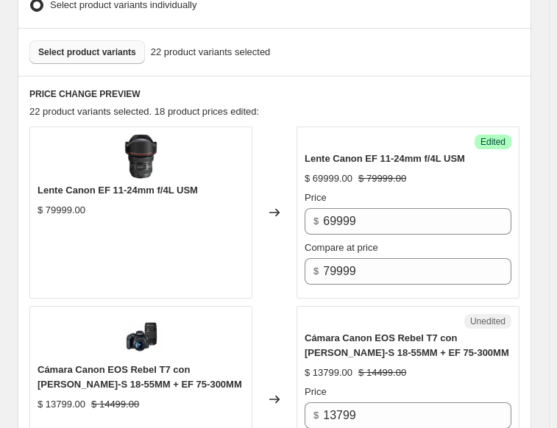
click at [85, 46] on span "Select product variants" at bounding box center [87, 52] width 98 height 12
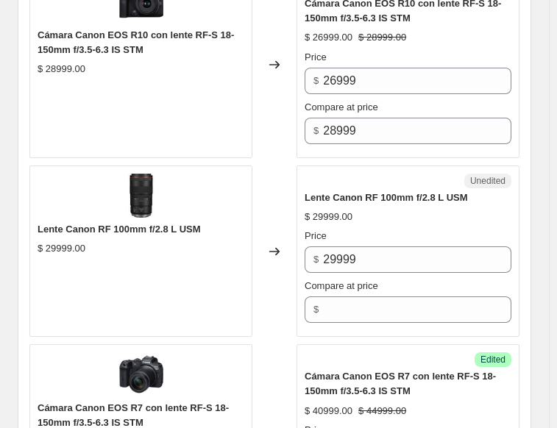
scroll to position [2134, 0]
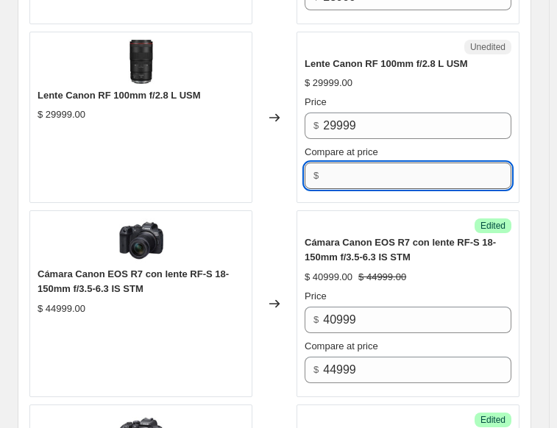
click at [340, 170] on input "Compare at price" at bounding box center [417, 176] width 188 height 26
type input "29999"
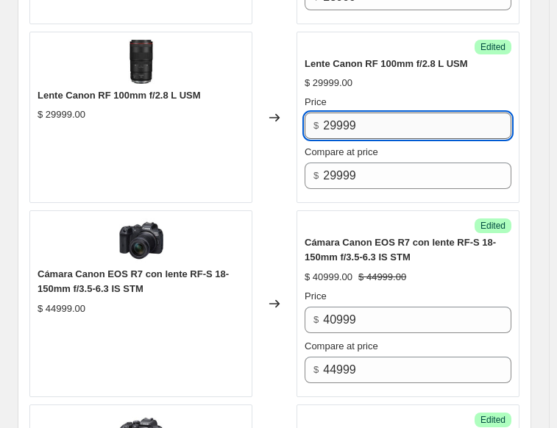
click at [336, 117] on input "29999" at bounding box center [417, 126] width 188 height 26
type input "27999"
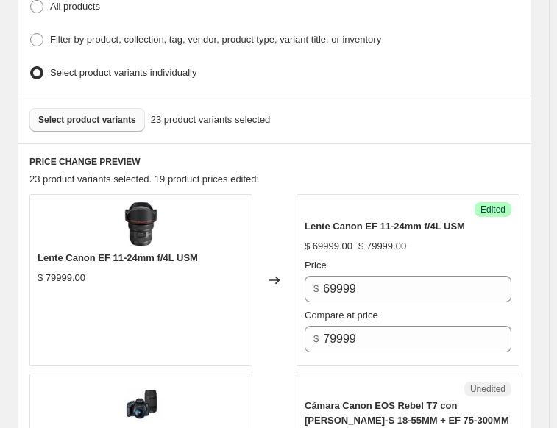
scroll to position [442, 0]
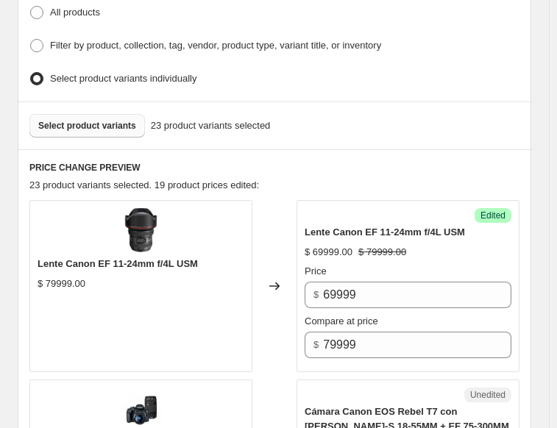
click at [93, 123] on span "Select product variants" at bounding box center [87, 126] width 98 height 12
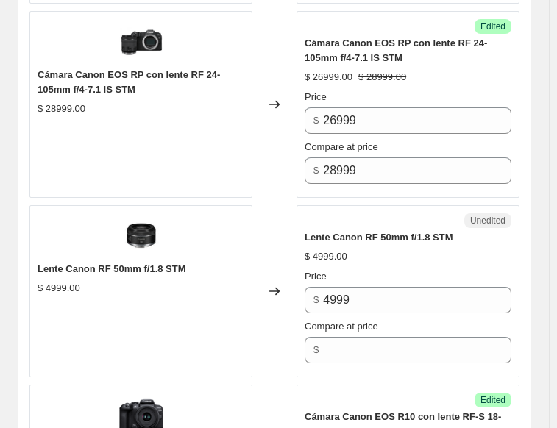
scroll to position [1914, 0]
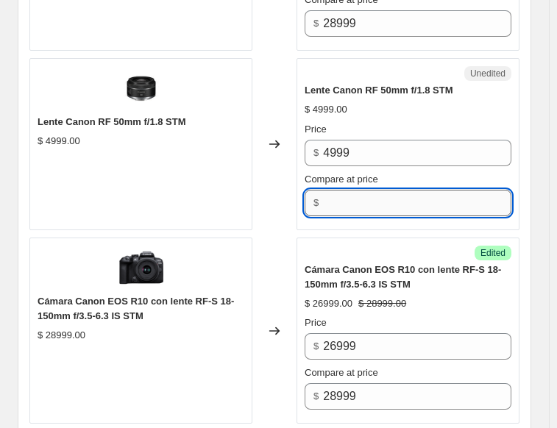
click at [344, 196] on input "Compare at price" at bounding box center [417, 203] width 188 height 26
type input "4999"
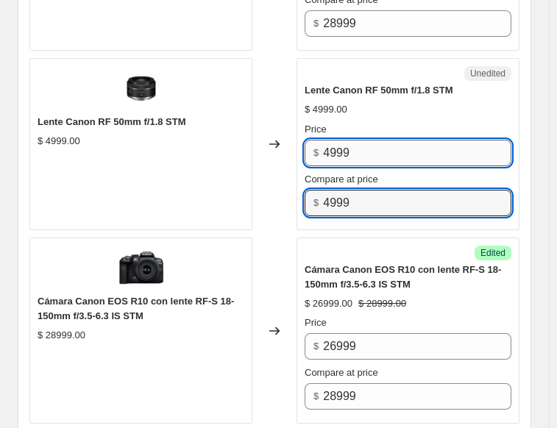
click at [368, 149] on input "4999" at bounding box center [417, 153] width 188 height 26
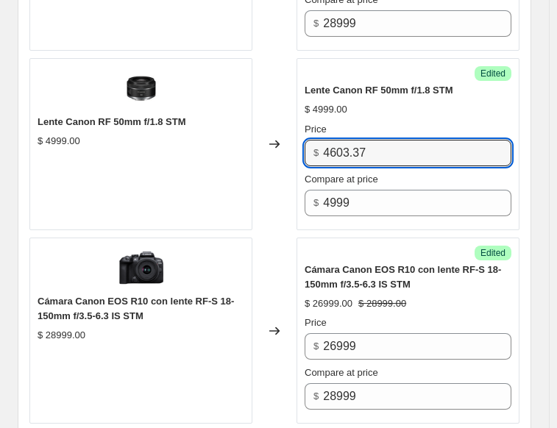
type input "4603.37"
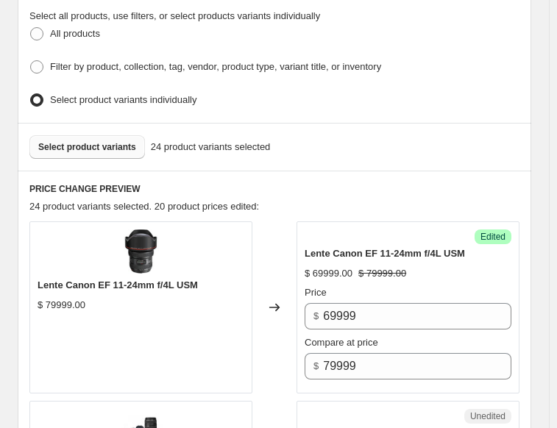
scroll to position [368, 0]
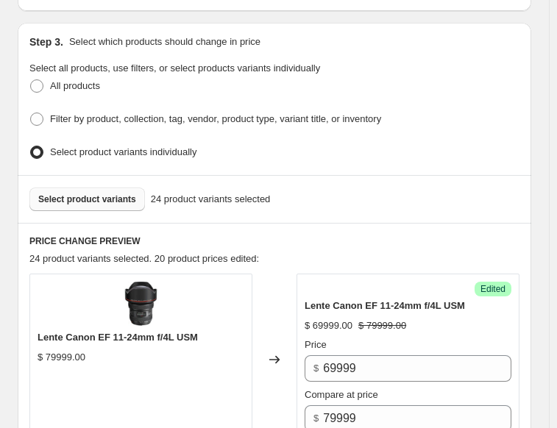
click at [116, 196] on span "Select product variants" at bounding box center [87, 200] width 98 height 12
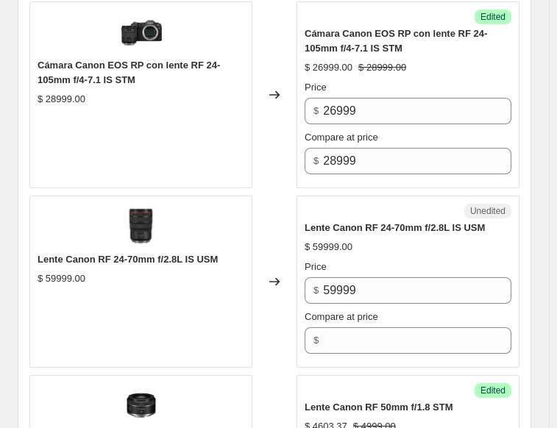
scroll to position [1914, 0]
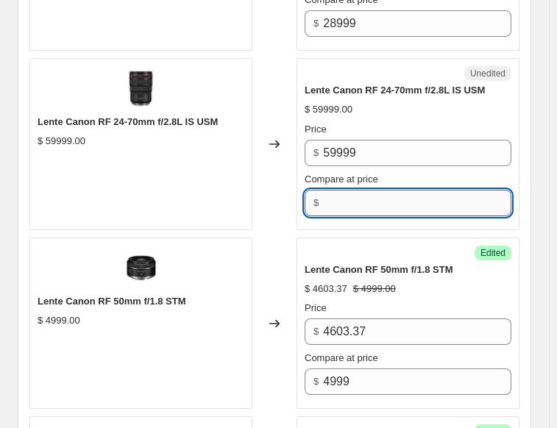
click at [346, 203] on input "Compare at price" at bounding box center [417, 203] width 188 height 26
type input "59999"
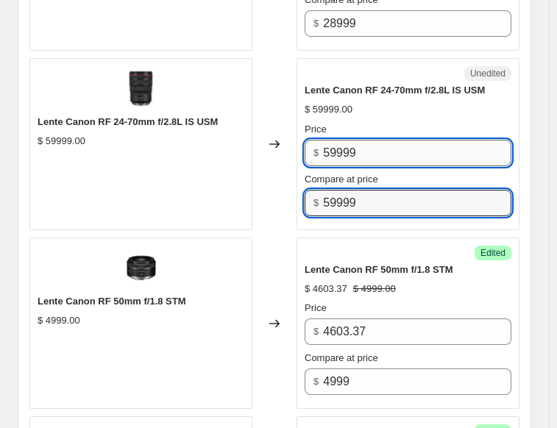
click at [340, 144] on input "59999" at bounding box center [417, 153] width 188 height 26
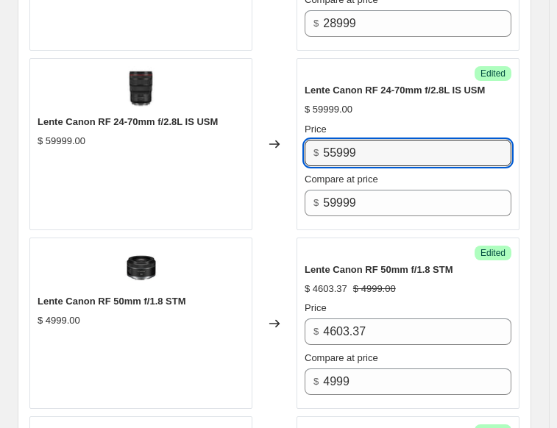
type input "55999"
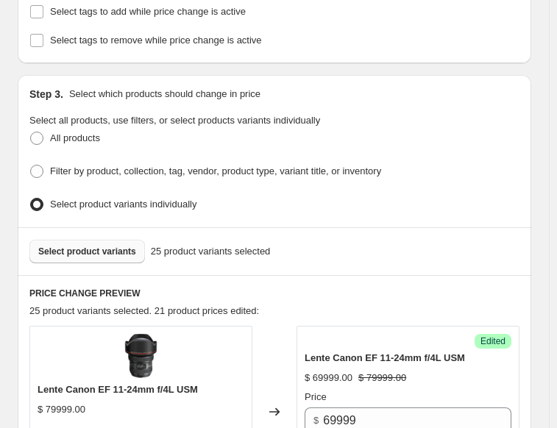
scroll to position [368, 0]
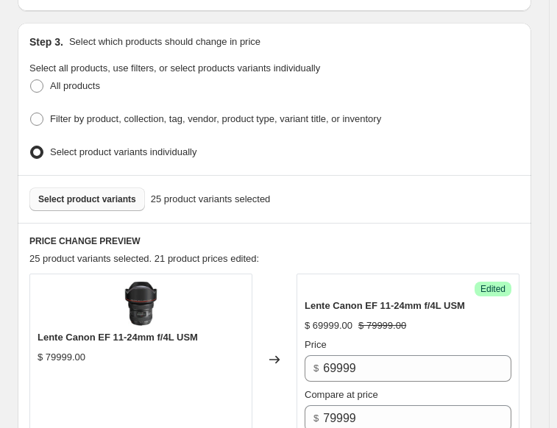
click at [68, 194] on span "Select product variants" at bounding box center [87, 200] width 98 height 12
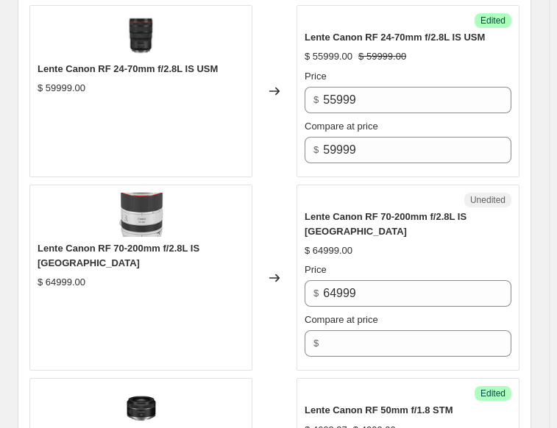
scroll to position [1987, 0]
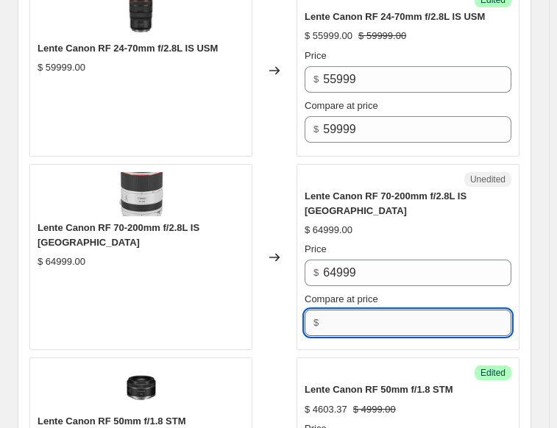
click at [354, 310] on input "Compare at price" at bounding box center [417, 323] width 188 height 26
type input "64999"
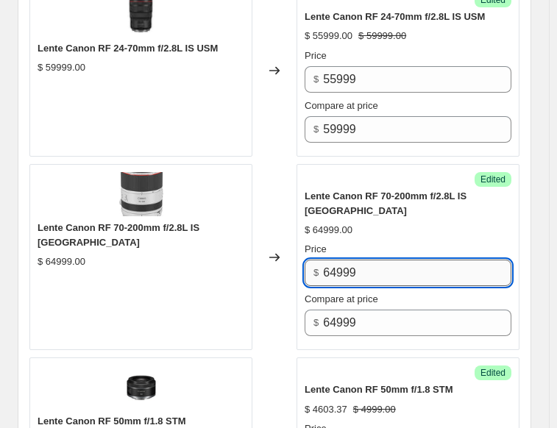
click at [339, 260] on input "64999" at bounding box center [417, 273] width 188 height 26
type input "59999"
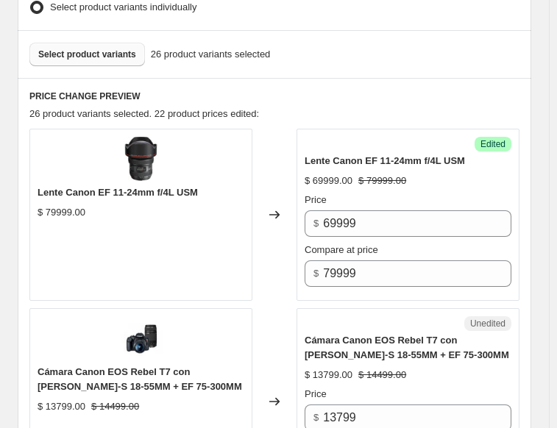
scroll to position [368, 0]
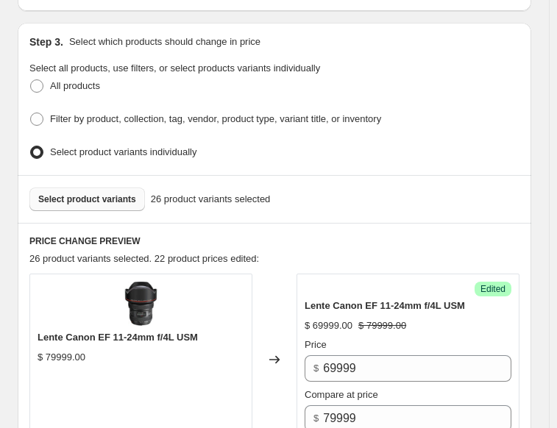
click at [58, 188] on button "Select product variants" at bounding box center [87, 200] width 116 height 24
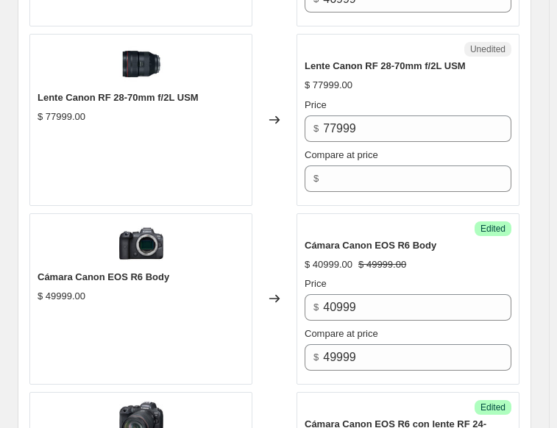
scroll to position [1178, 0]
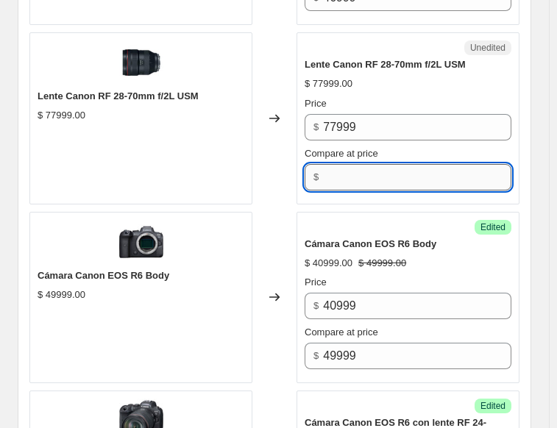
click at [344, 176] on input "Compare at price" at bounding box center [417, 177] width 188 height 26
type input "77999"
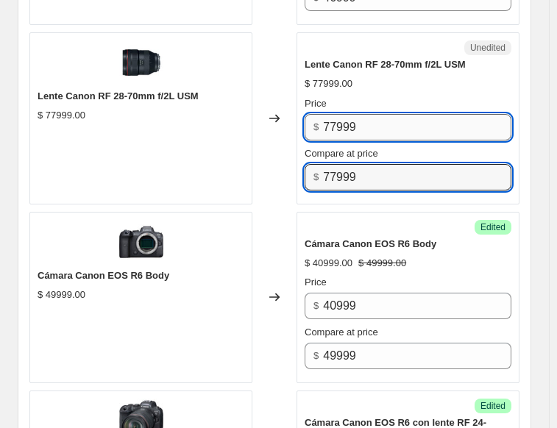
click at [339, 117] on input "77999" at bounding box center [417, 127] width 188 height 26
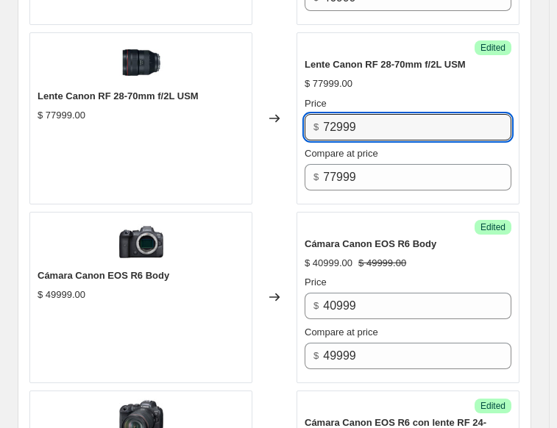
type input "72999"
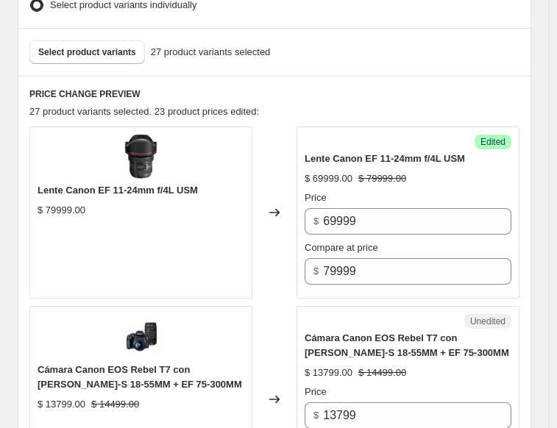
scroll to position [294, 0]
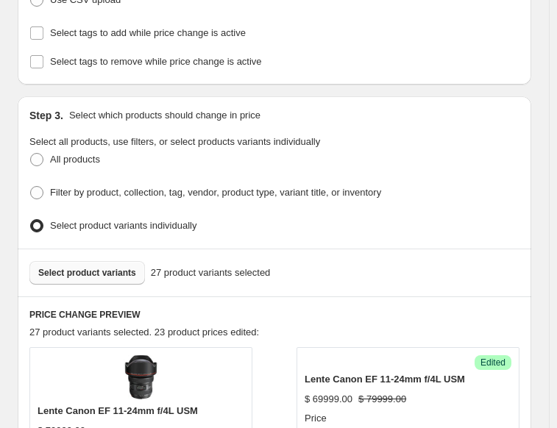
click at [77, 267] on span "Select product variants" at bounding box center [87, 273] width 98 height 12
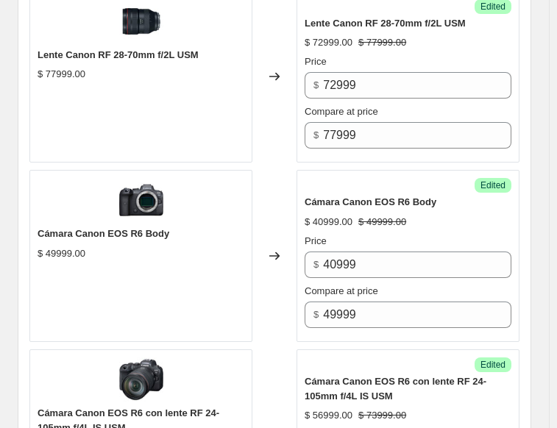
scroll to position [1178, 0]
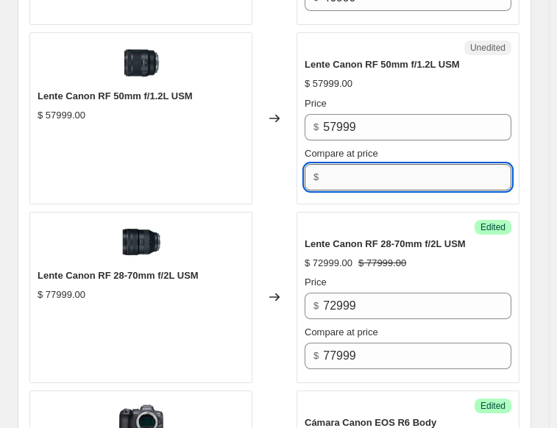
click at [336, 170] on input "Compare at price" at bounding box center [417, 177] width 188 height 26
type input "57999"
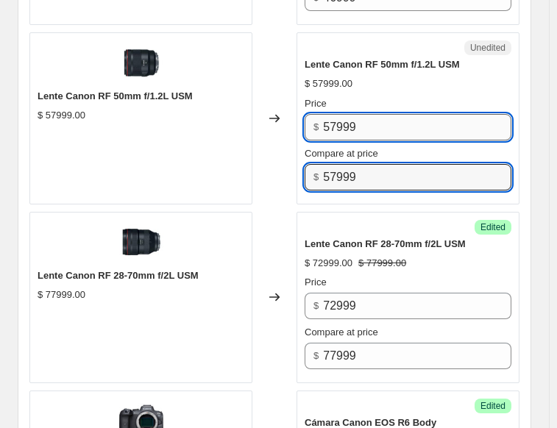
click at [336, 118] on input "57999" at bounding box center [417, 127] width 188 height 26
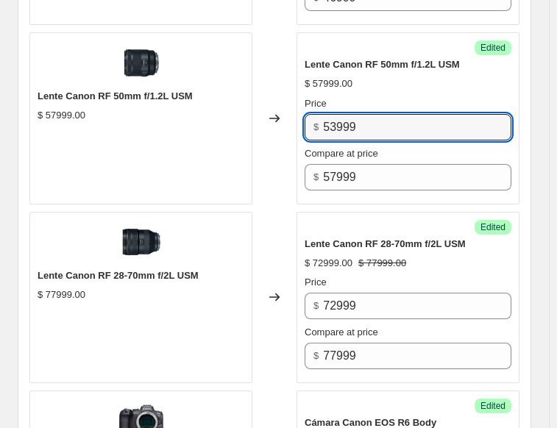
type input "53999"
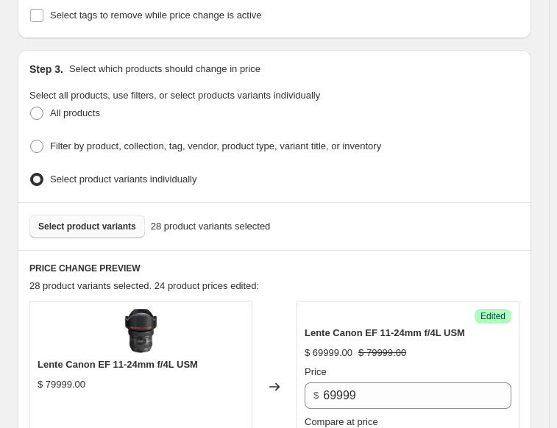
scroll to position [294, 0]
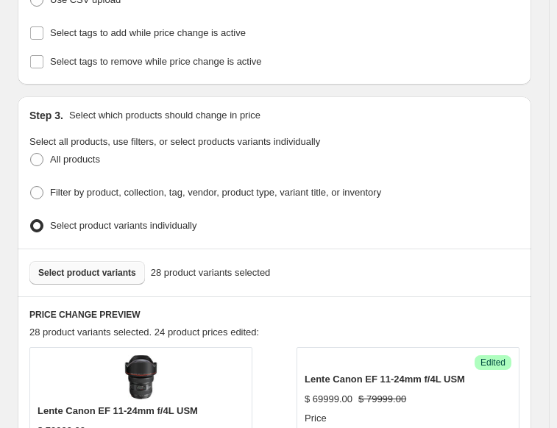
click at [102, 272] on span "Select product variants" at bounding box center [87, 273] width 98 height 12
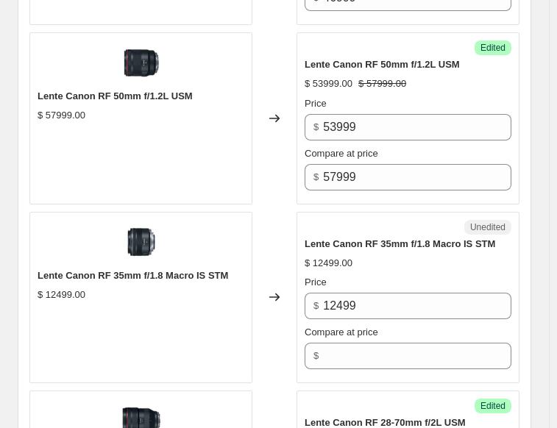
scroll to position [1325, 0]
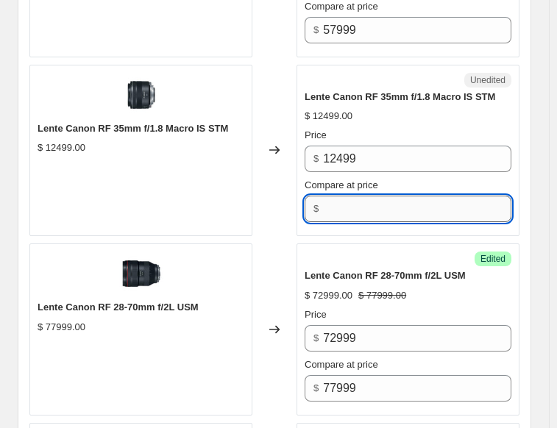
click at [353, 199] on input "Compare at price" at bounding box center [417, 209] width 188 height 26
type input "12499"
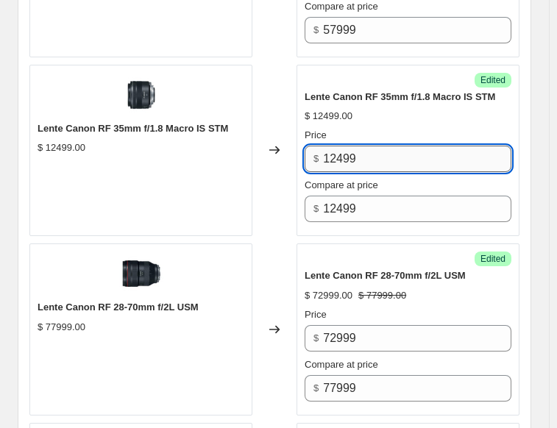
click at [339, 146] on input "12499" at bounding box center [417, 159] width 188 height 26
type input "11499"
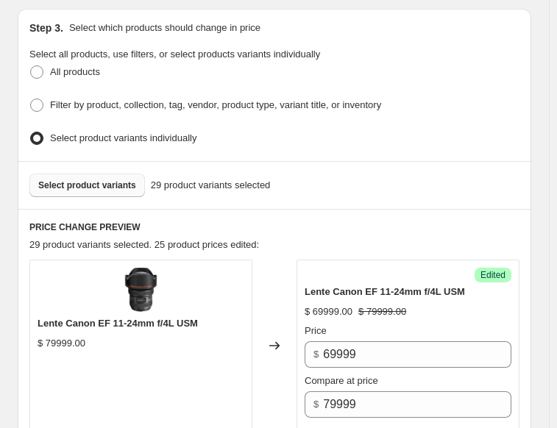
scroll to position [368, 0]
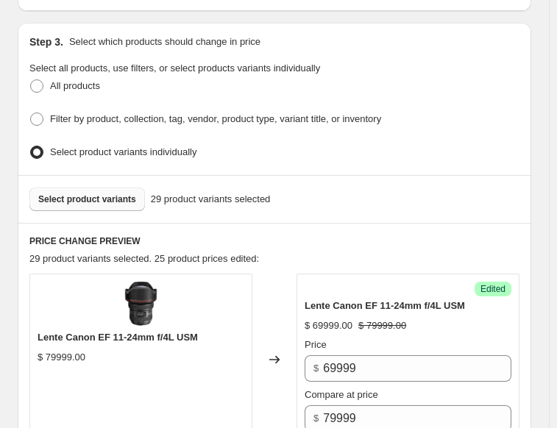
click at [104, 194] on span "Select product variants" at bounding box center [87, 200] width 98 height 12
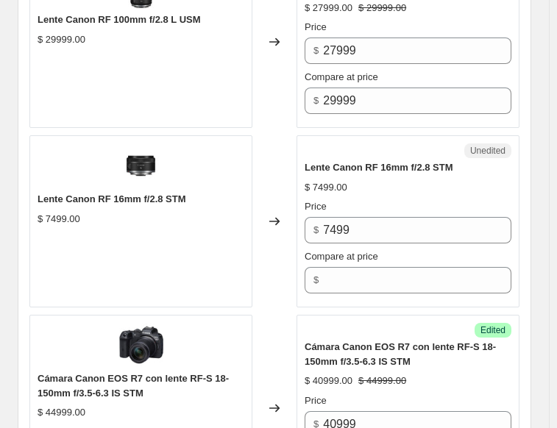
scroll to position [3386, 0]
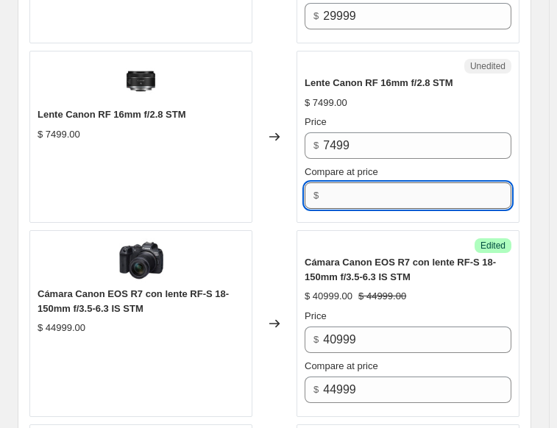
click at [349, 183] on input "Compare at price" at bounding box center [417, 196] width 188 height 26
type input "4"
type input "7499"
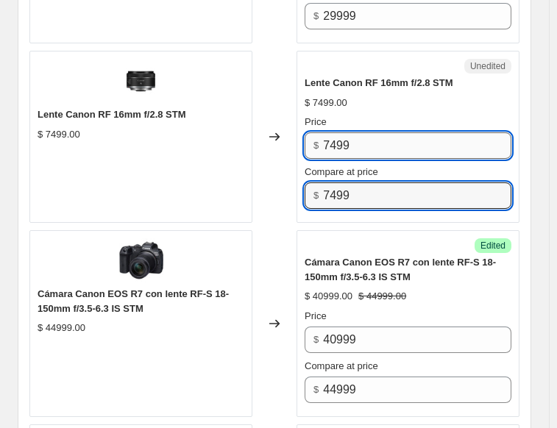
click at [339, 132] on input "7499" at bounding box center [417, 145] width 188 height 26
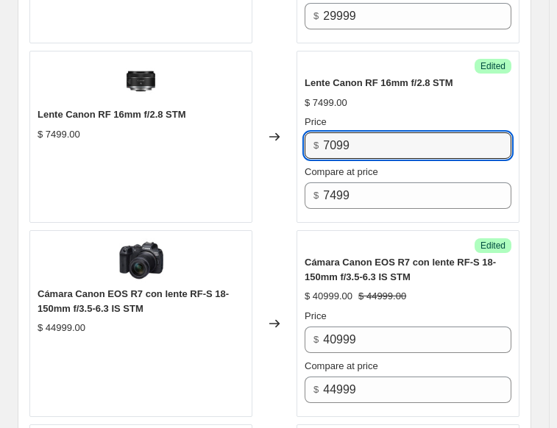
type input "7099"
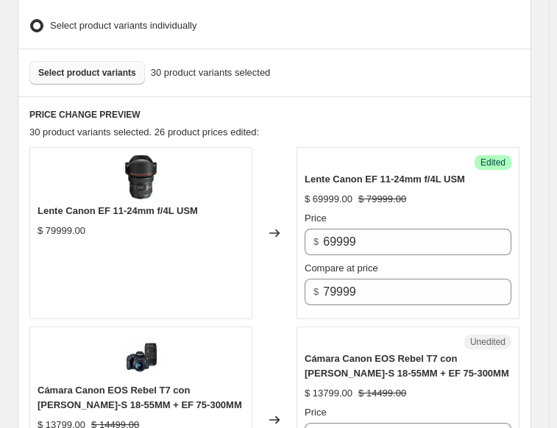
scroll to position [368, 0]
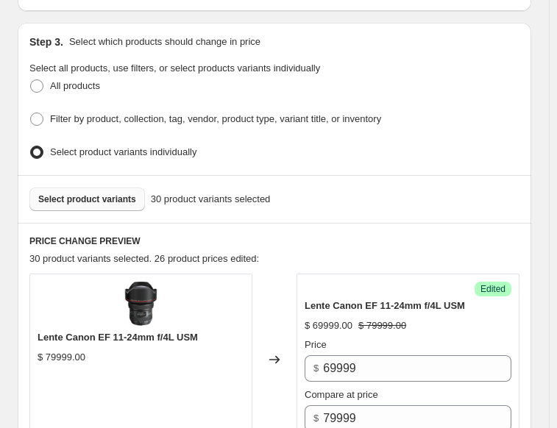
click at [82, 194] on span "Select product variants" at bounding box center [87, 200] width 98 height 12
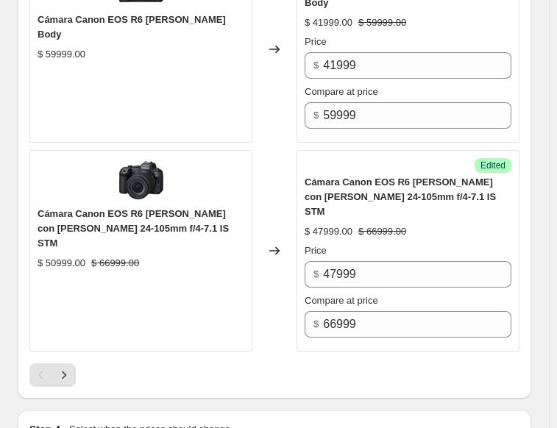
scroll to position [4195, 0]
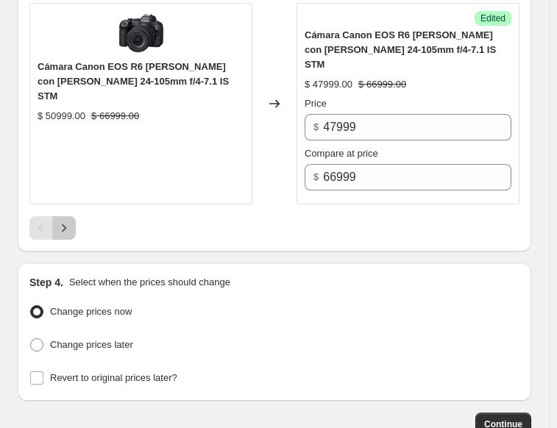
click at [56, 216] on button "Next" at bounding box center [64, 228] width 24 height 24
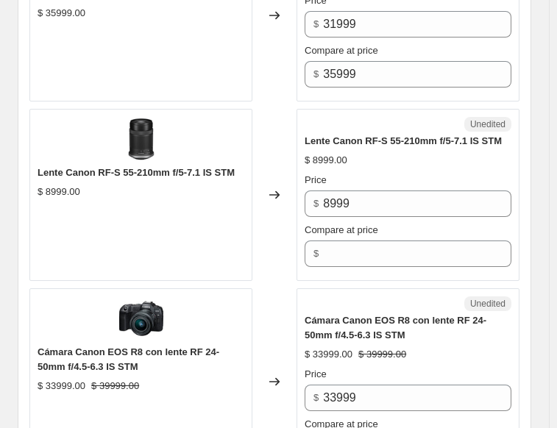
scroll to position [899, 0]
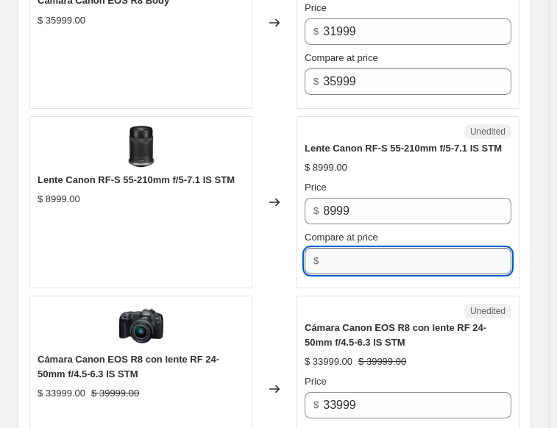
click at [351, 255] on input "Compare at price" at bounding box center [417, 261] width 188 height 26
type input "8999"
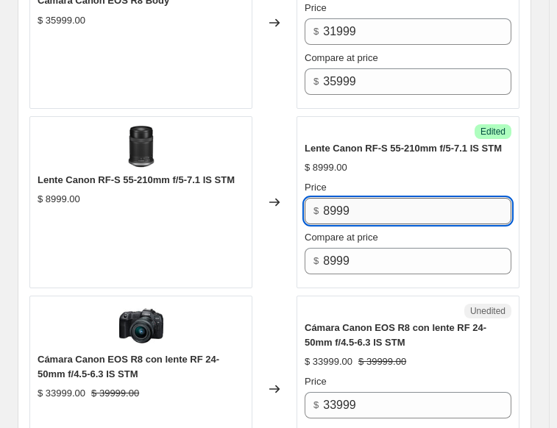
click at [336, 205] on input "8999" at bounding box center [417, 211] width 188 height 26
type input "8499"
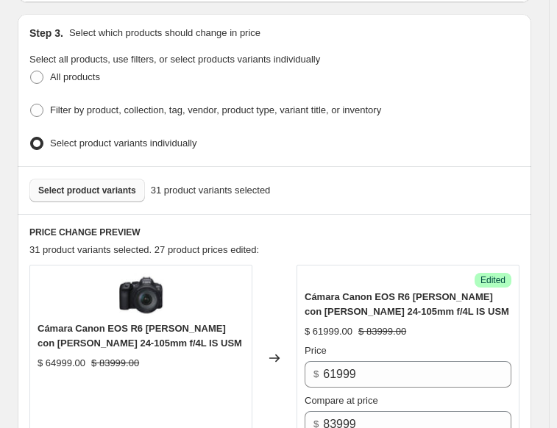
scroll to position [458, 0]
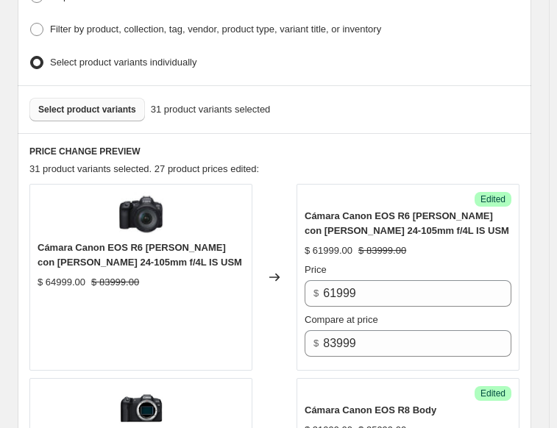
click at [55, 107] on span "Select product variants" at bounding box center [87, 110] width 98 height 12
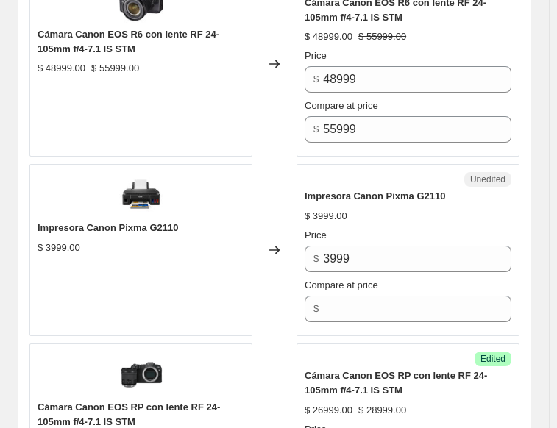
scroll to position [2151, 0]
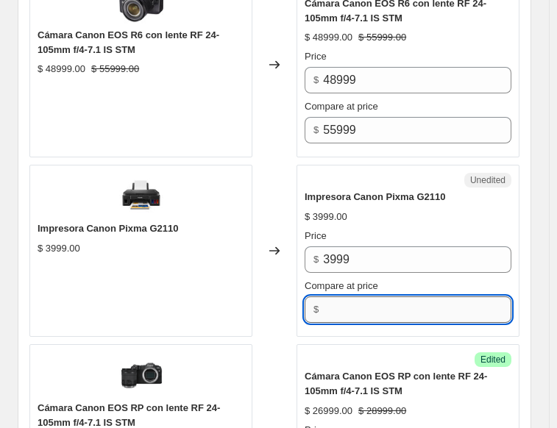
click at [366, 297] on input "Compare at price" at bounding box center [417, 310] width 188 height 26
type input "3999"
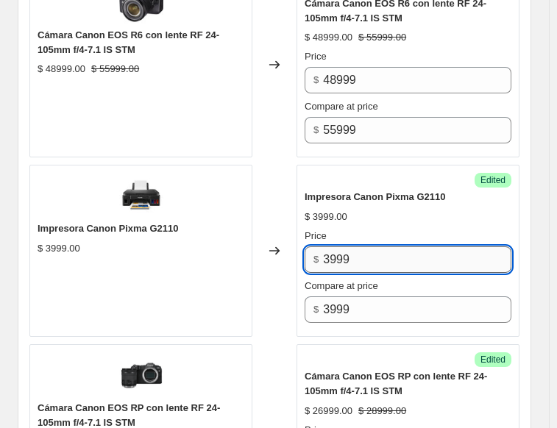
click at [339, 247] on input "3999" at bounding box center [417, 260] width 188 height 26
type input "3499"
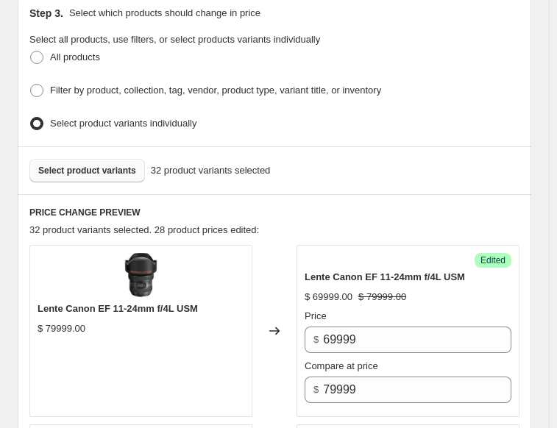
scroll to position [384, 0]
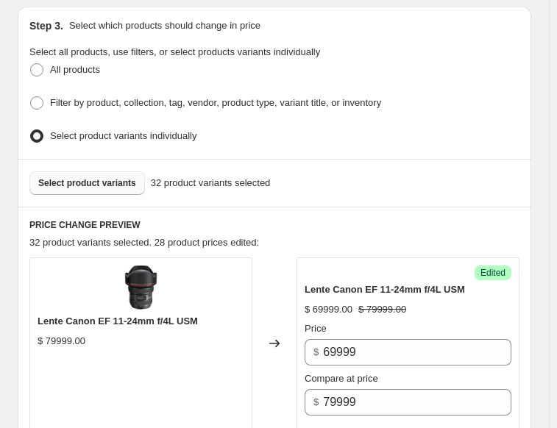
click at [104, 180] on span "Select product variants" at bounding box center [87, 183] width 98 height 12
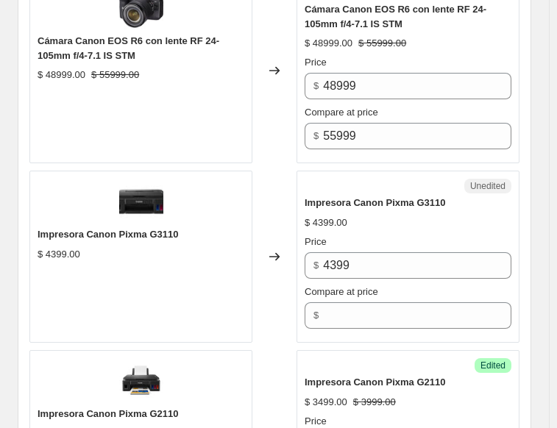
scroll to position [2224, 0]
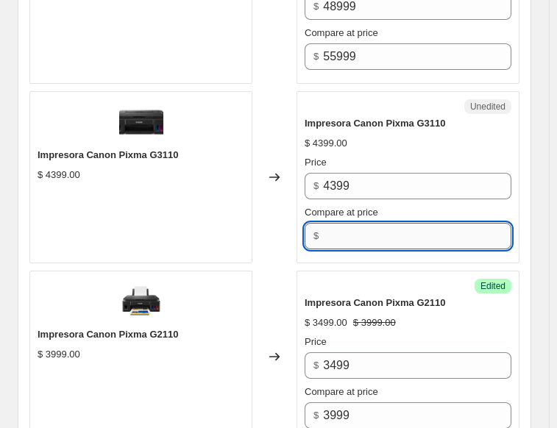
click at [347, 230] on input "Compare at price" at bounding box center [417, 236] width 188 height 26
type input "4399"
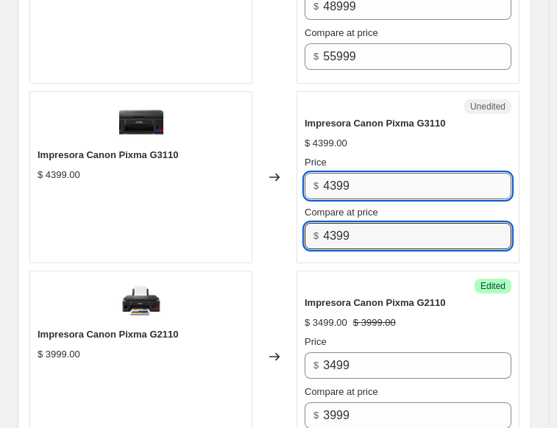
click at [360, 173] on input "4399" at bounding box center [417, 186] width 188 height 26
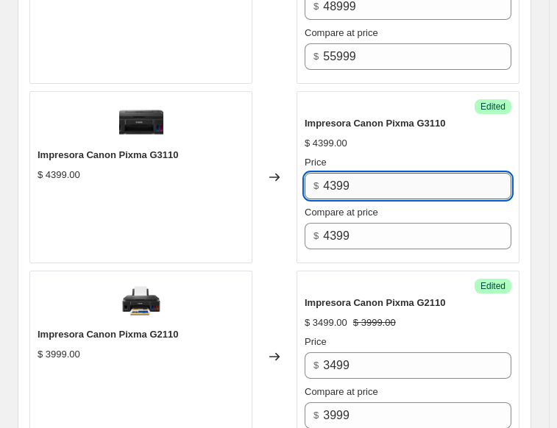
click at [360, 173] on input "4399" at bounding box center [417, 186] width 188 height 26
type input "3699"
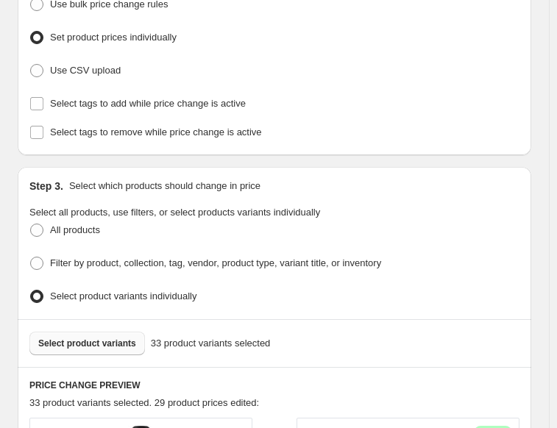
scroll to position [311, 0]
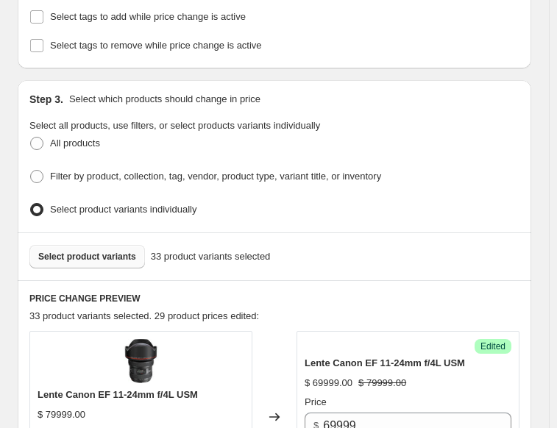
click at [71, 255] on span "Select product variants" at bounding box center [87, 257] width 98 height 12
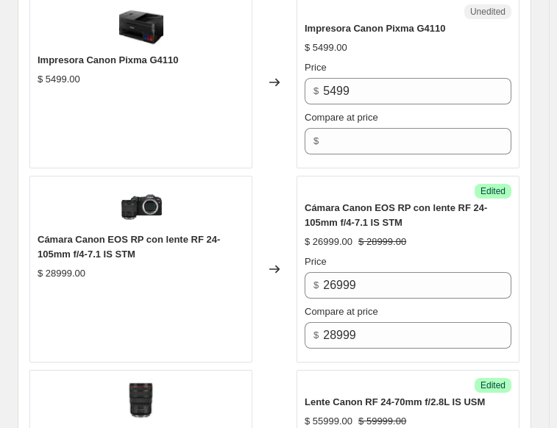
scroll to position [2592, 0]
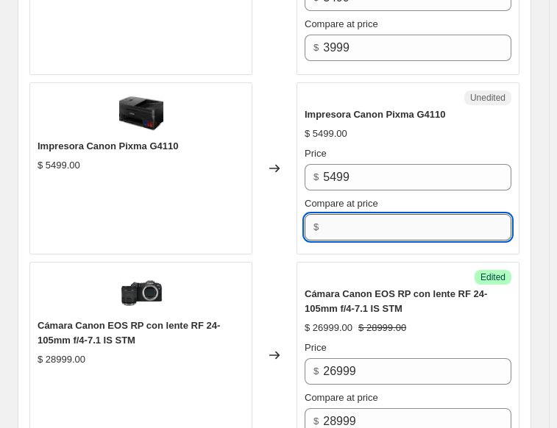
click at [364, 228] on input "Compare at price" at bounding box center [417, 227] width 188 height 26
type input "5499"
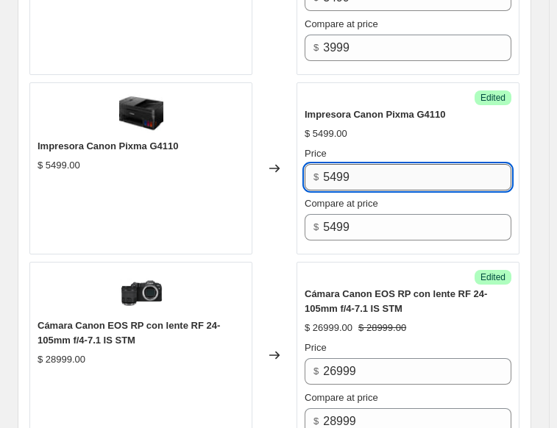
click at [330, 166] on input "5499" at bounding box center [417, 177] width 188 height 26
type input "4699"
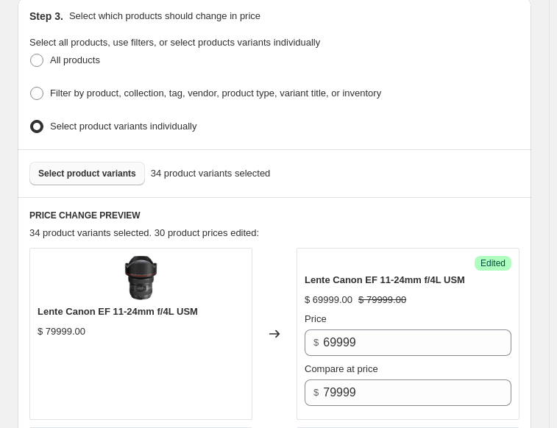
scroll to position [384, 0]
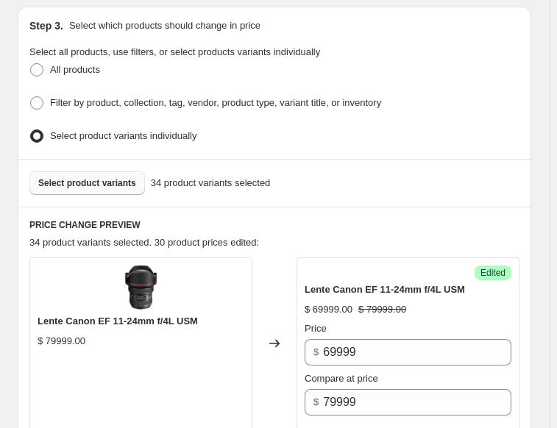
click at [83, 182] on span "Select product variants" at bounding box center [87, 183] width 98 height 12
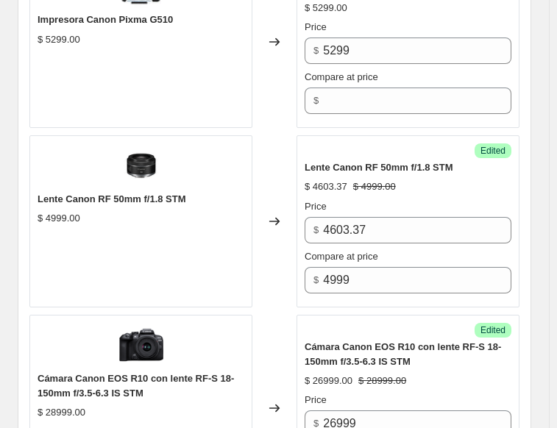
scroll to position [3476, 0]
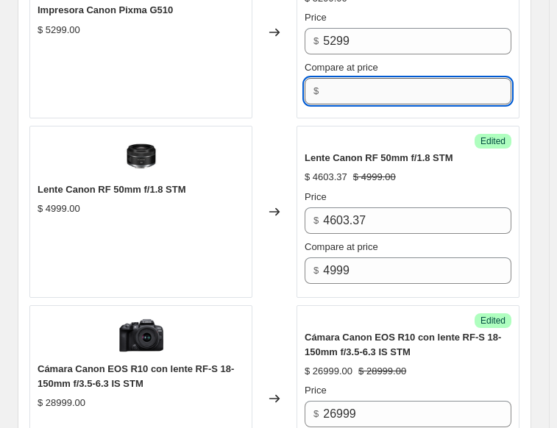
click at [334, 78] on input "Compare at price" at bounding box center [417, 91] width 188 height 26
type input "5299"
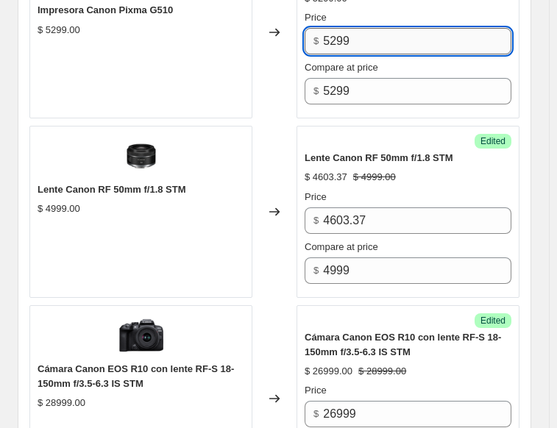
click at [347, 28] on input "5299" at bounding box center [417, 41] width 188 height 26
click at [348, 28] on input "5299" at bounding box center [417, 41] width 188 height 26
type input "4699"
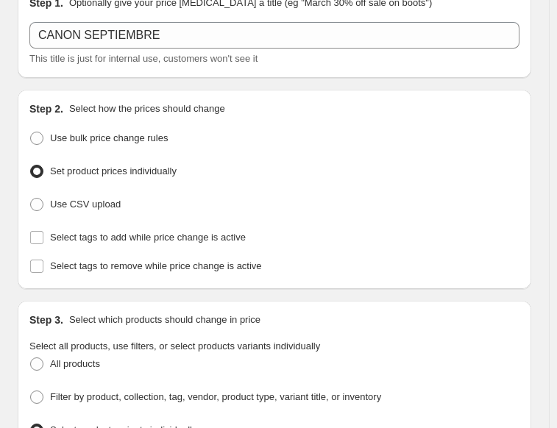
scroll to position [311, 0]
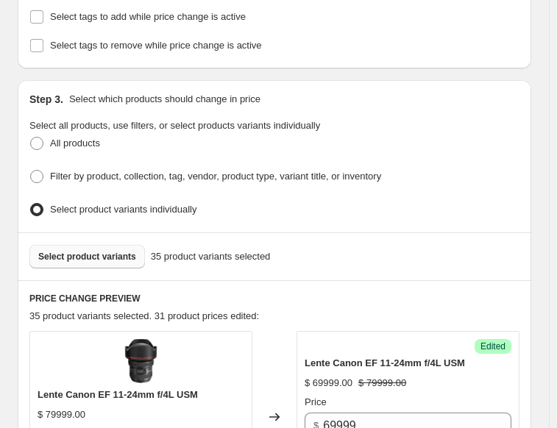
click at [82, 251] on span "Select product variants" at bounding box center [87, 257] width 98 height 12
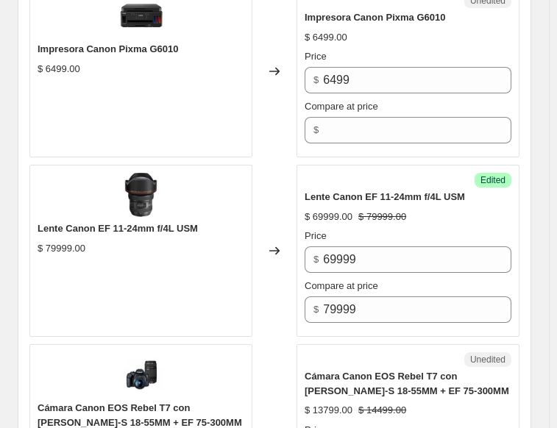
scroll to position [679, 0]
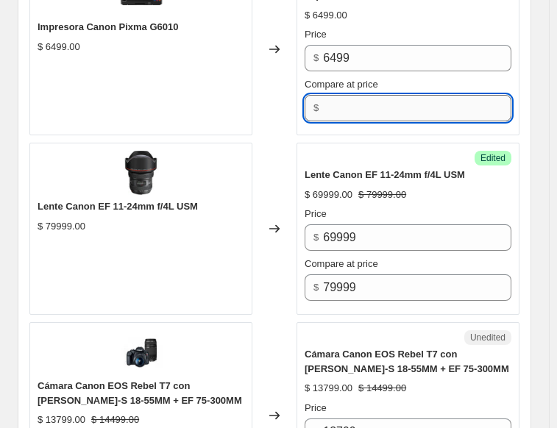
click at [355, 98] on input "Compare at price" at bounding box center [417, 108] width 188 height 26
type input "6499"
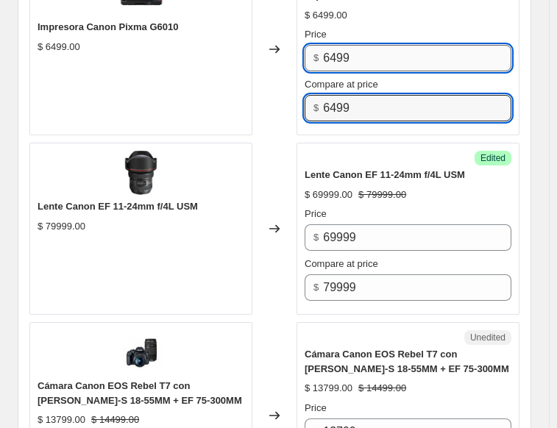
click at [357, 58] on input "6499" at bounding box center [417, 58] width 188 height 26
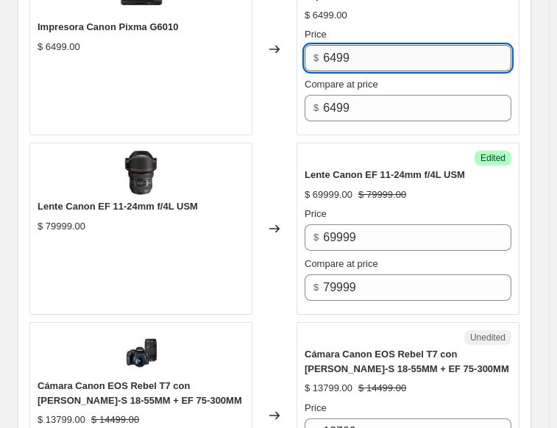
click at [357, 58] on input "6499" at bounding box center [417, 58] width 188 height 26
type input "6199"
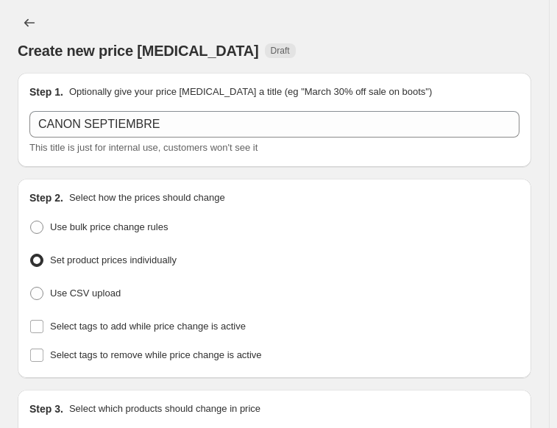
scroll to position [294, 0]
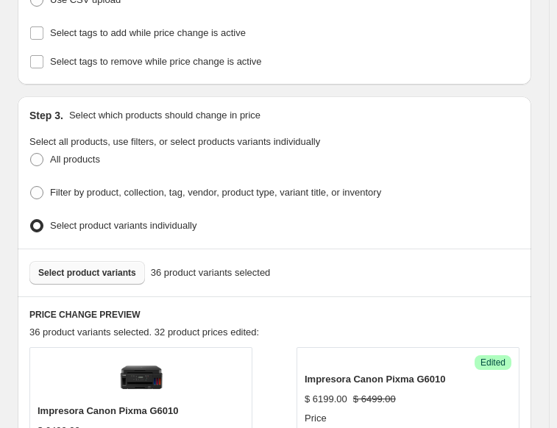
click at [106, 267] on span "Select product variants" at bounding box center [87, 273] width 98 height 12
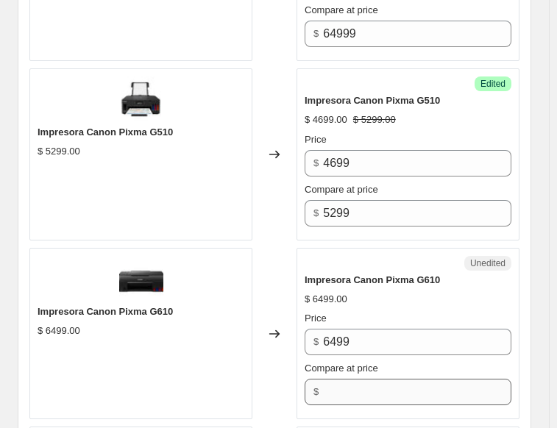
scroll to position [3607, 0]
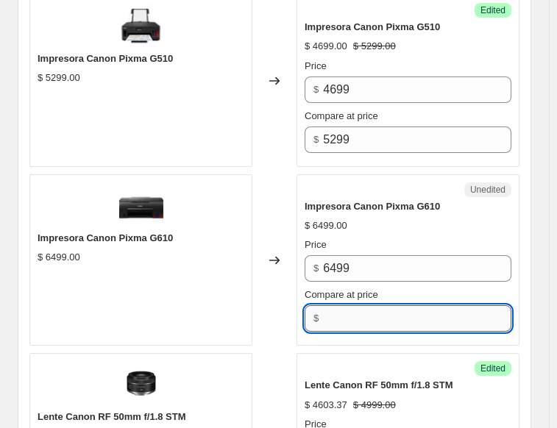
click at [374, 305] on input "Compare at price" at bounding box center [417, 318] width 188 height 26
type input "6499"
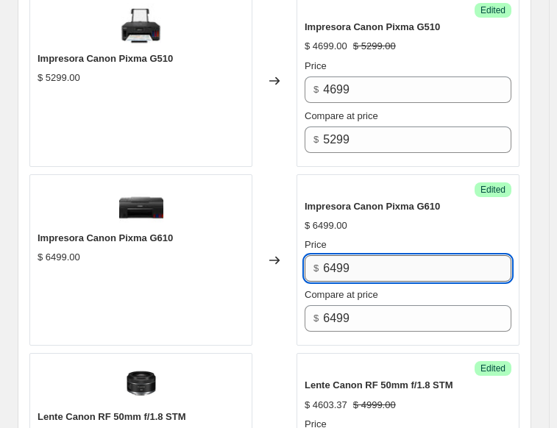
click at [353, 255] on input "6499" at bounding box center [417, 268] width 188 height 26
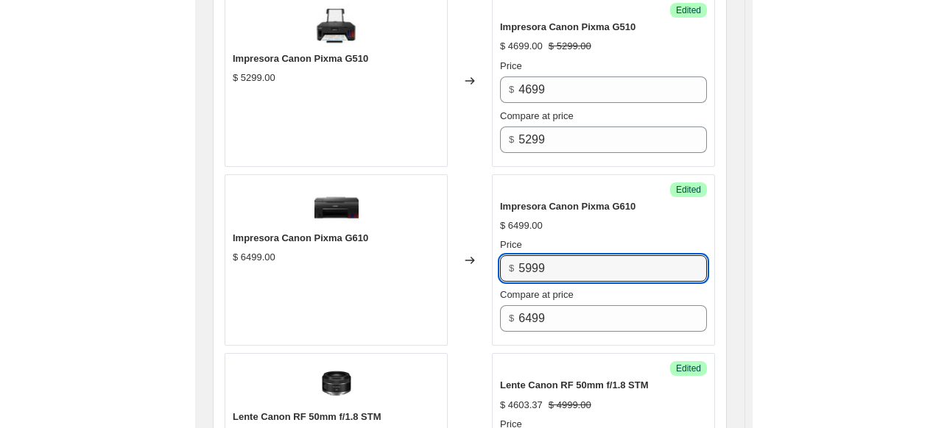
scroll to position [2531, 0]
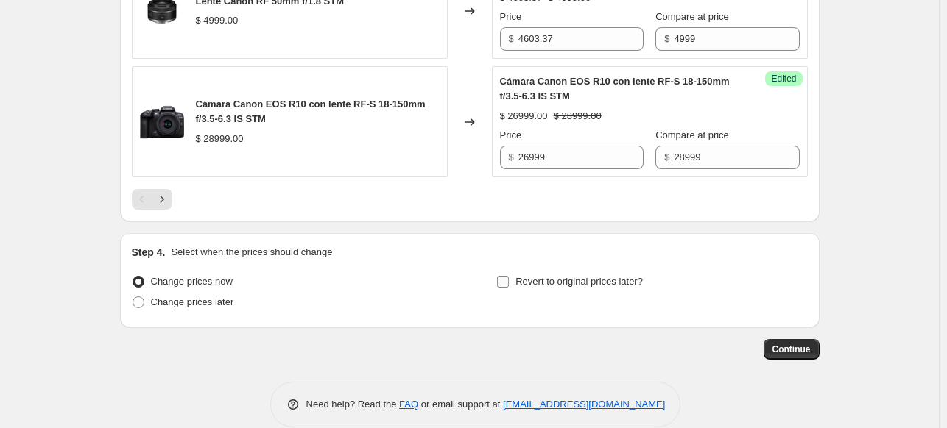
type input "5999"
click at [500, 275] on span at bounding box center [502, 281] width 13 height 13
click at [500, 276] on input "Revert to original prices later?" at bounding box center [503, 282] width 12 height 12
checkbox input "true"
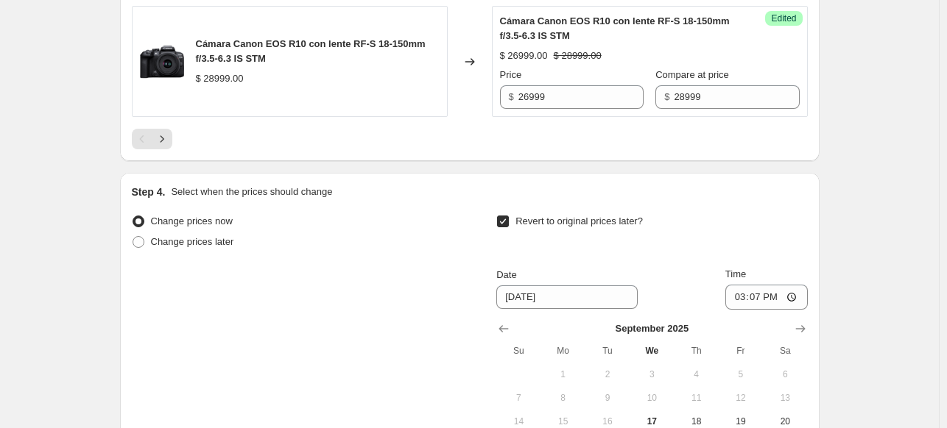
scroll to position [2678, 0]
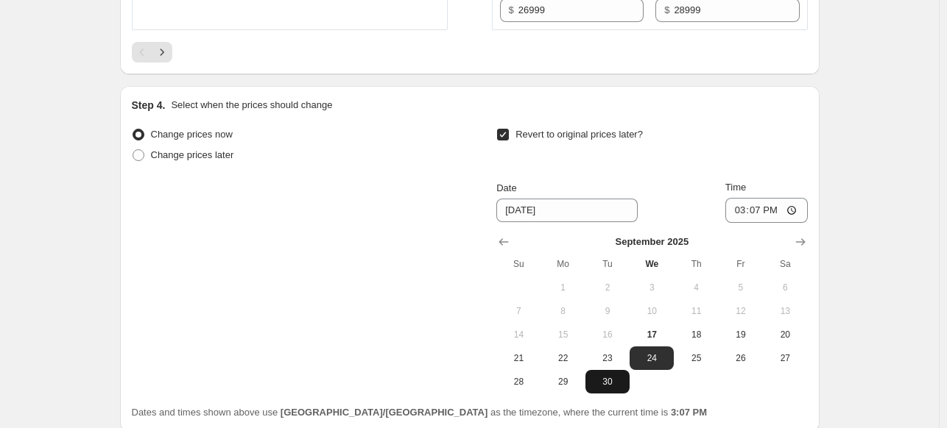
click at [614, 376] on span "30" at bounding box center [607, 382] width 32 height 12
type input "[DATE]"
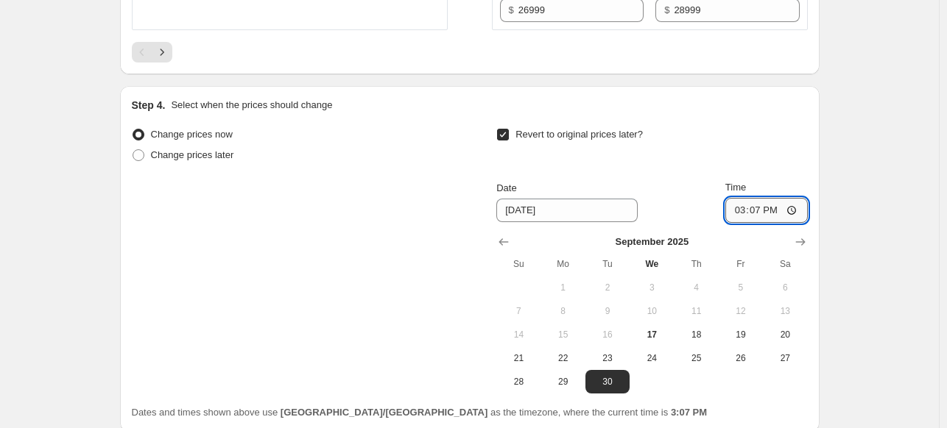
click at [740, 198] on input "15:07" at bounding box center [766, 210] width 82 height 25
type input "23:59"
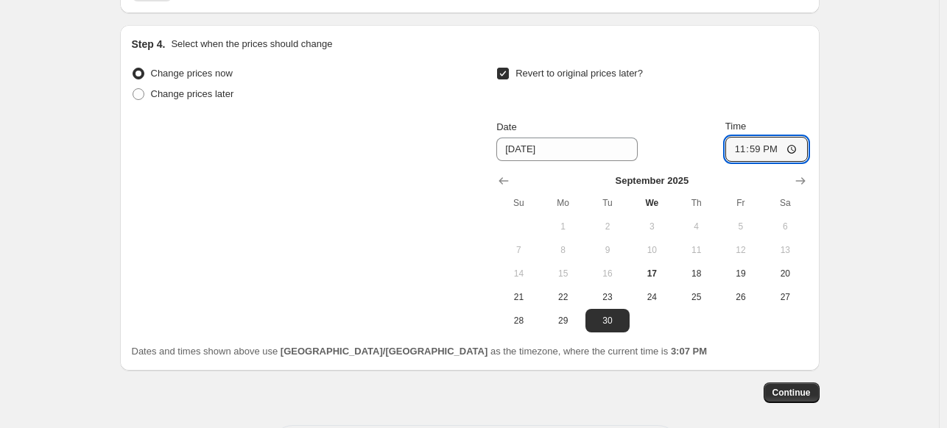
scroll to position [2783, 0]
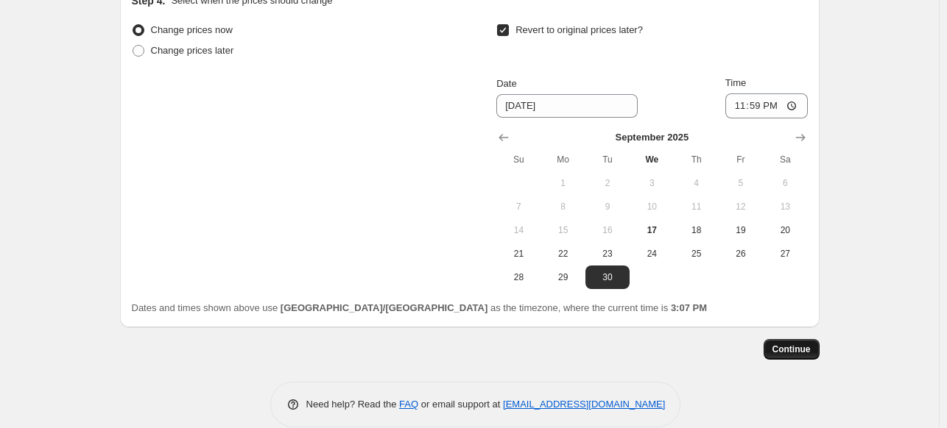
click at [807, 344] on span "Continue" at bounding box center [791, 350] width 38 height 12
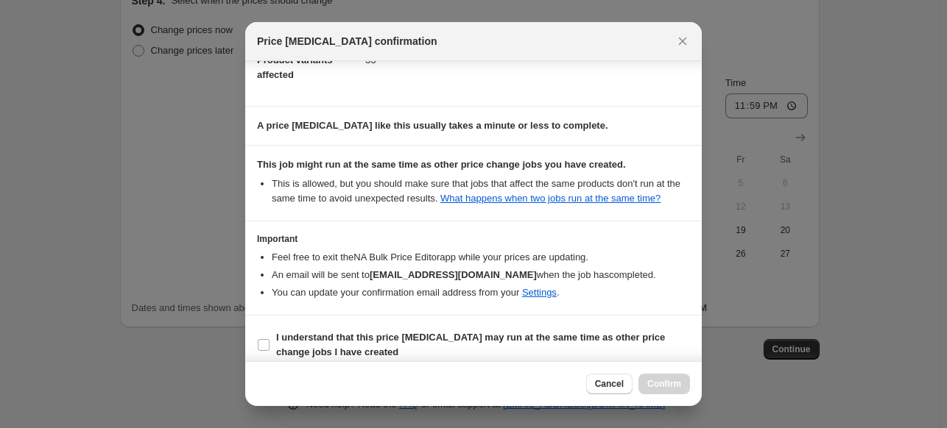
scroll to position [112, 0]
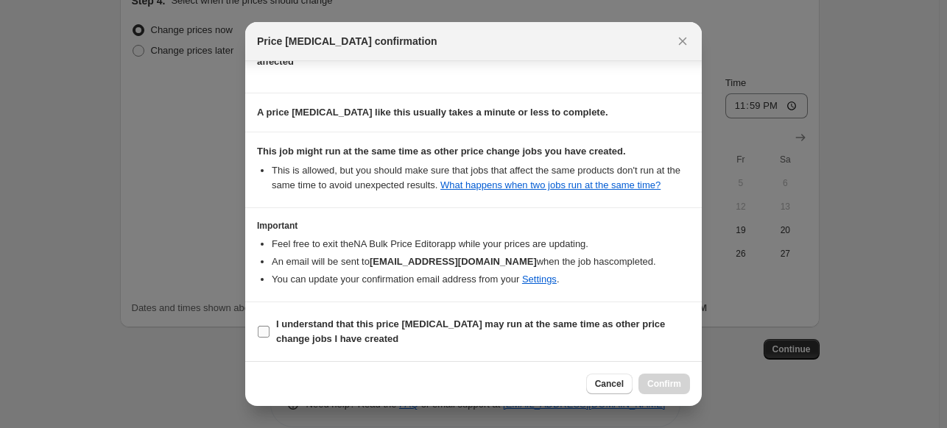
click at [269, 332] on span ":r24:" at bounding box center [263, 331] width 13 height 13
click at [269, 332] on input "I understand that this price [MEDICAL_DATA] may run at the same time as other p…" at bounding box center [264, 332] width 12 height 12
checkbox input "true"
click at [674, 391] on button "Confirm" at bounding box center [664, 384] width 52 height 21
type input "CANON SEPTIEMBRE"
